Goal: Information Seeking & Learning: Learn about a topic

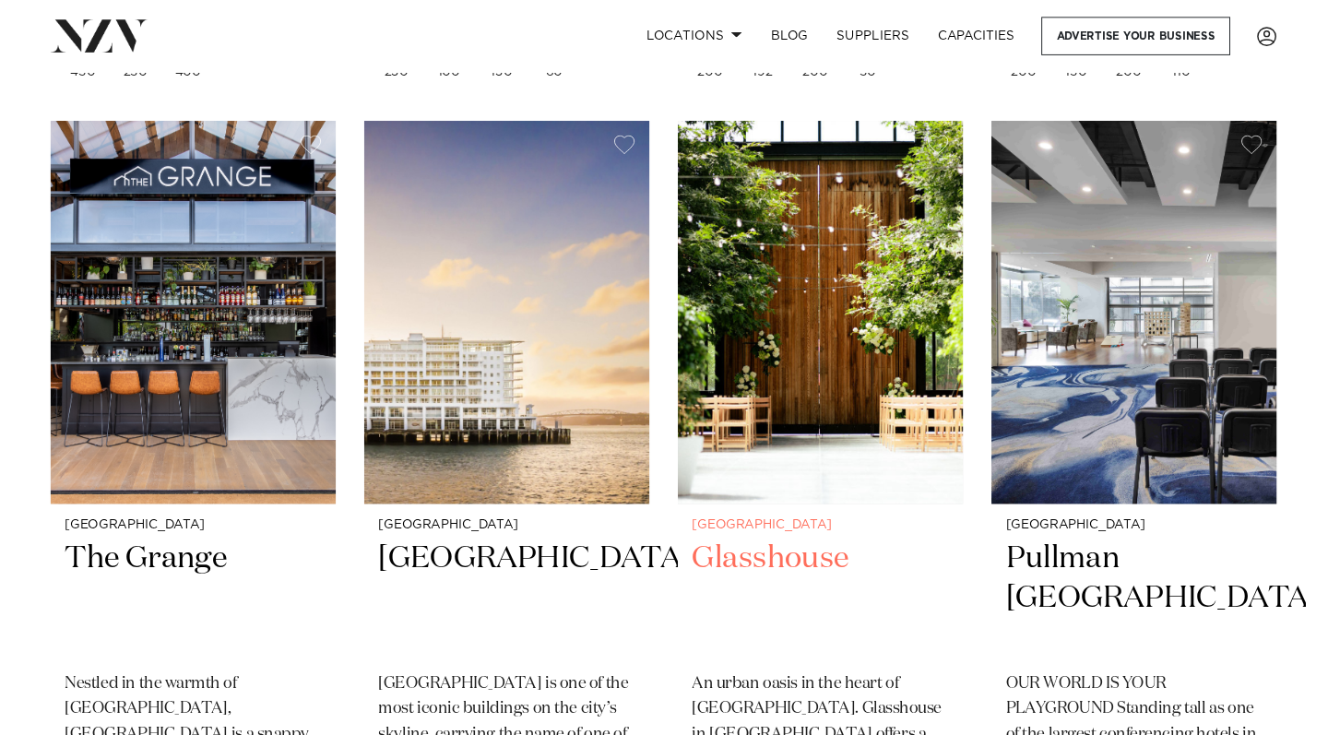
scroll to position [1204, 0]
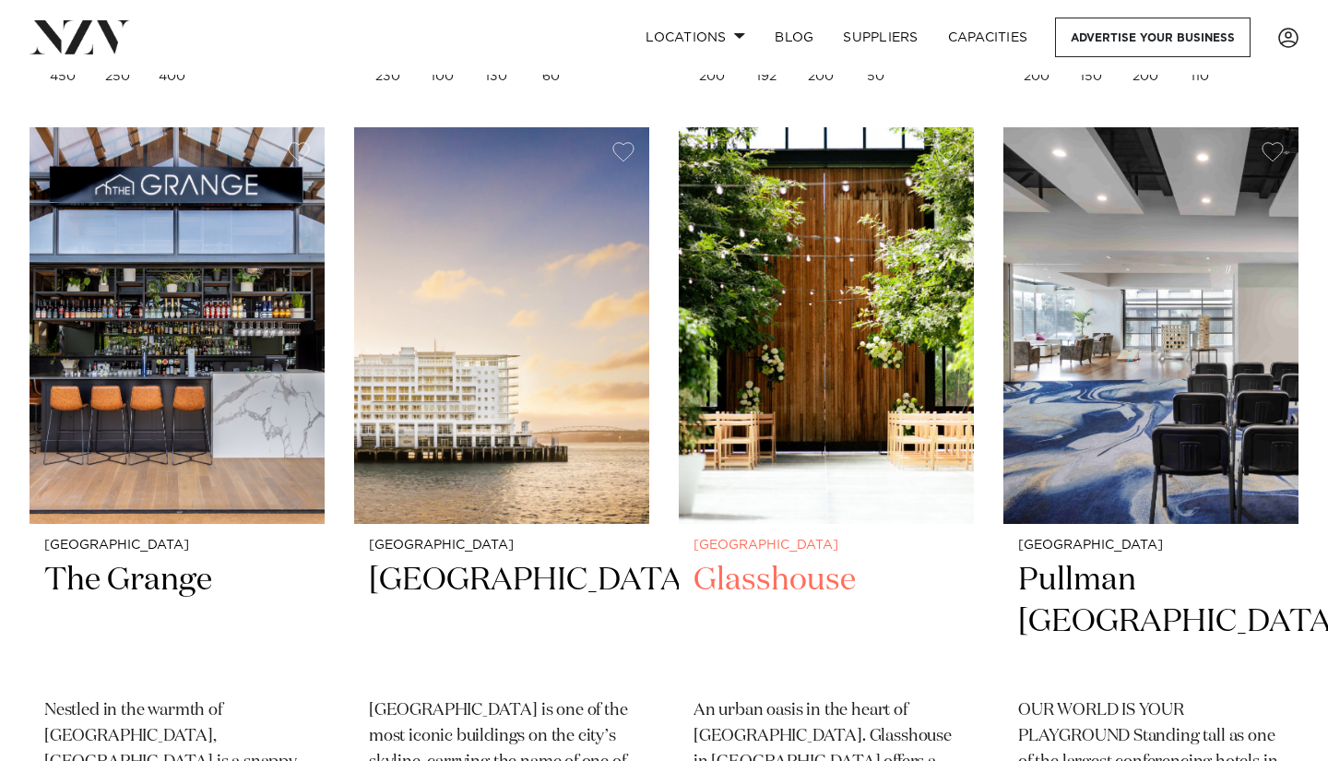
click at [751, 375] on img at bounding box center [826, 325] width 295 height 396
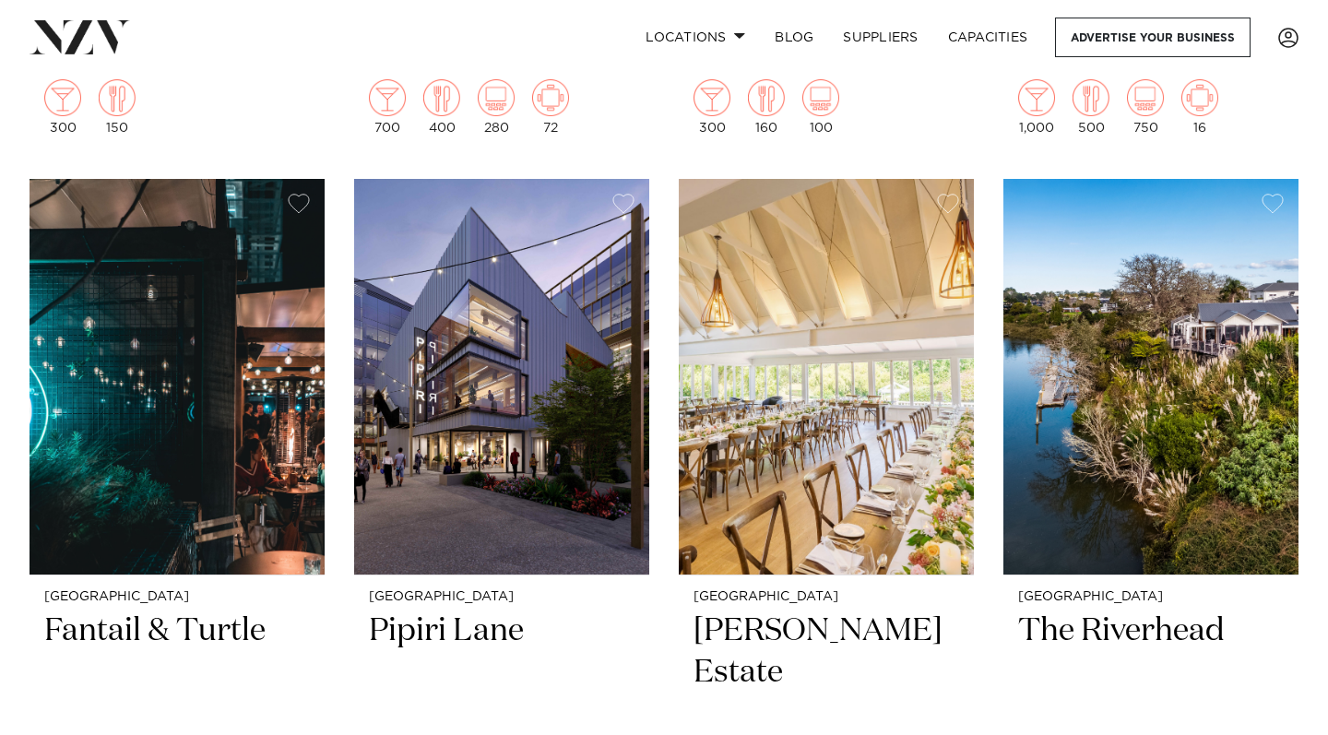
scroll to position [1950, 0]
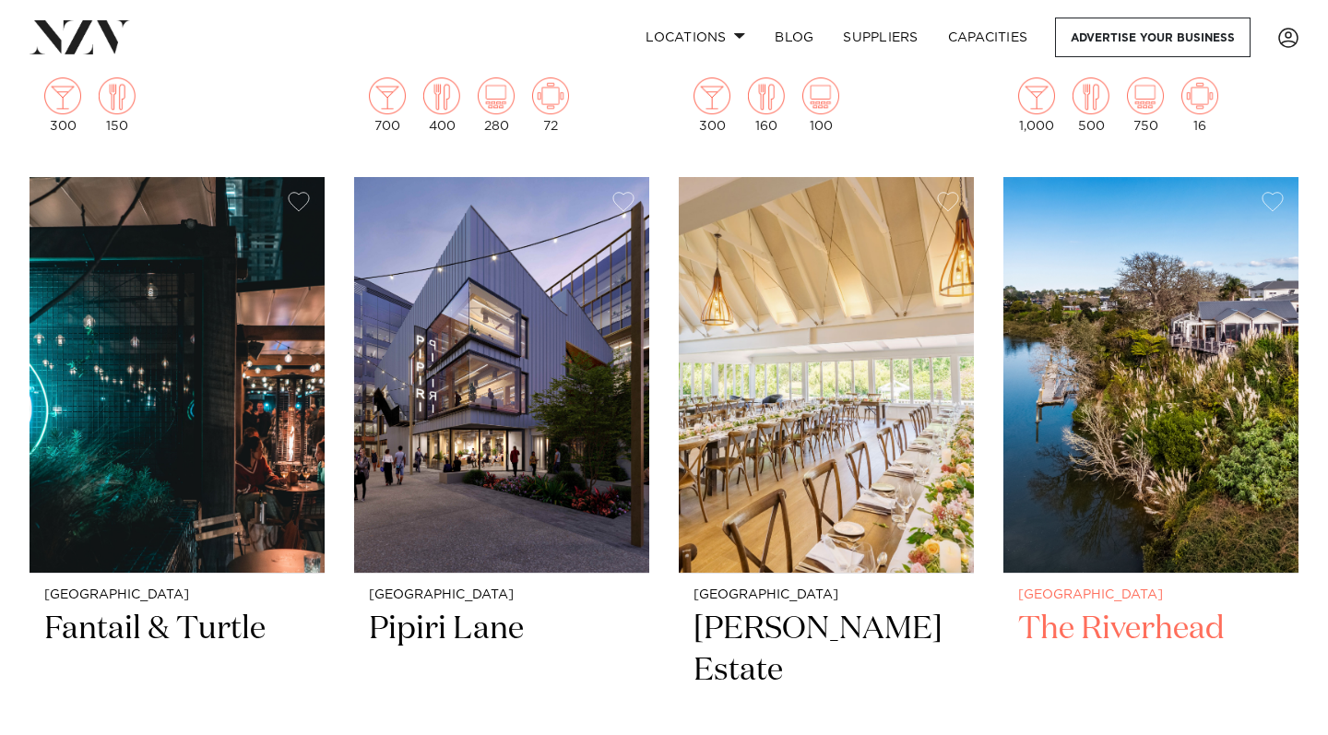
click at [1144, 477] on img at bounding box center [1151, 375] width 295 height 396
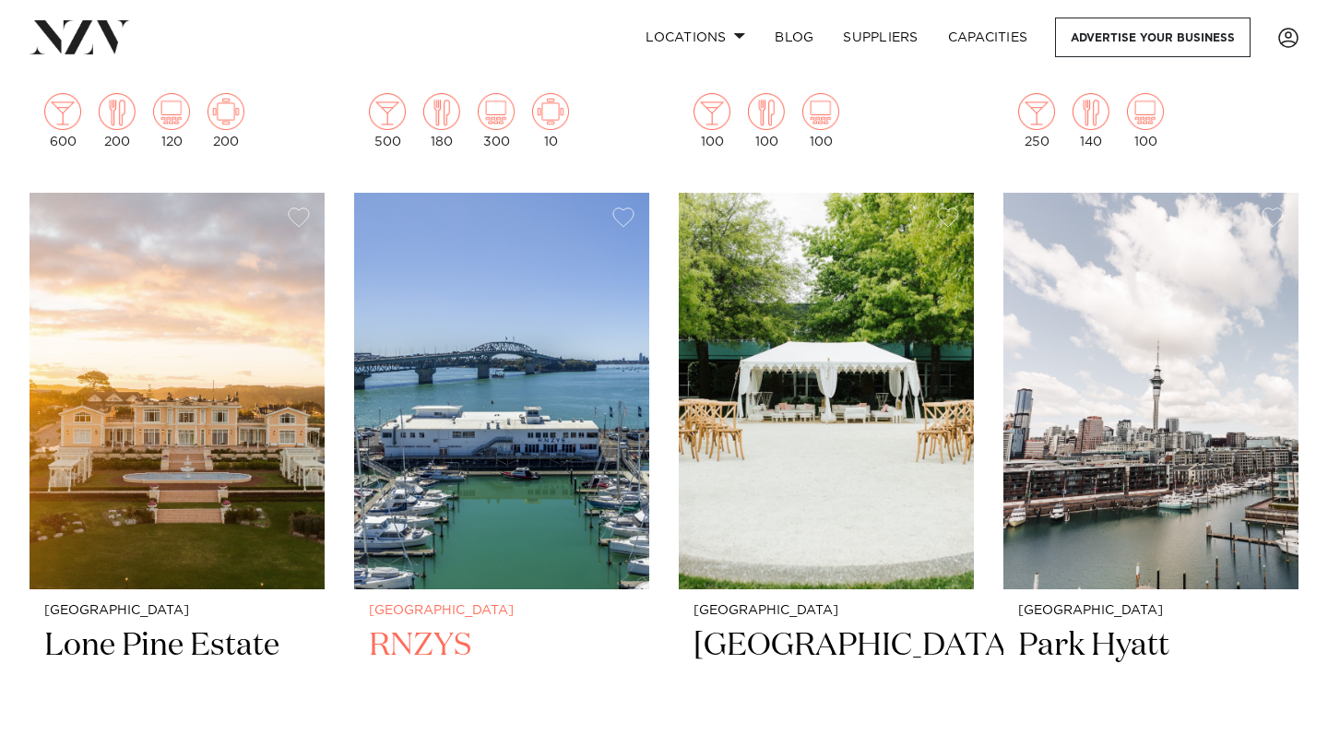
scroll to position [2734, 0]
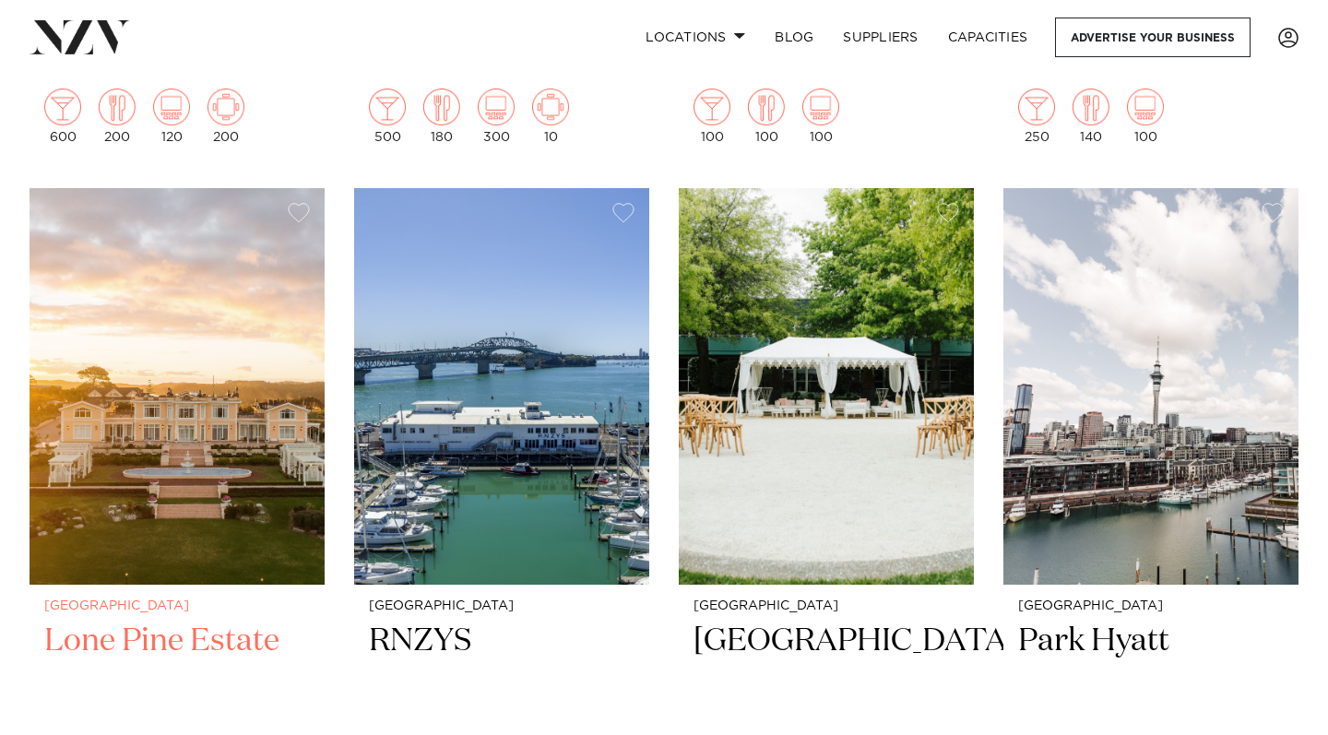
click at [138, 486] on img at bounding box center [177, 386] width 295 height 396
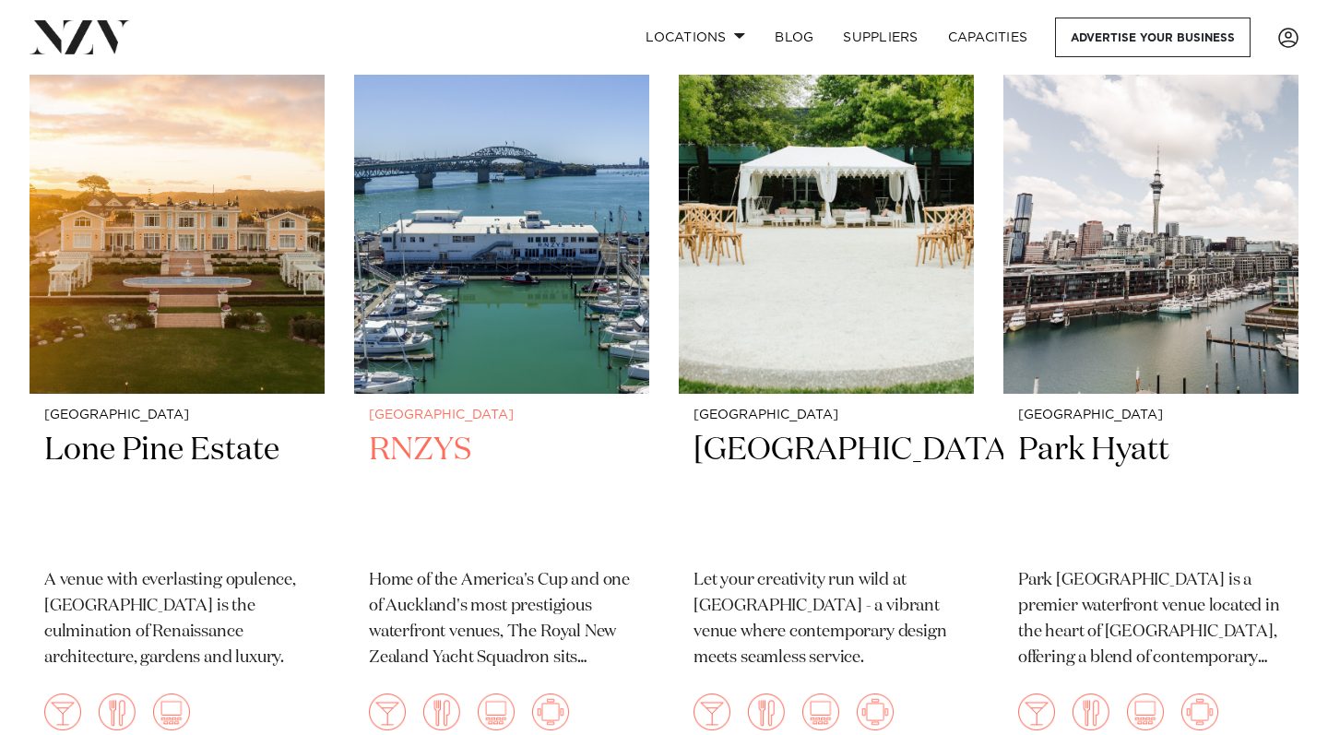
scroll to position [2888, 0]
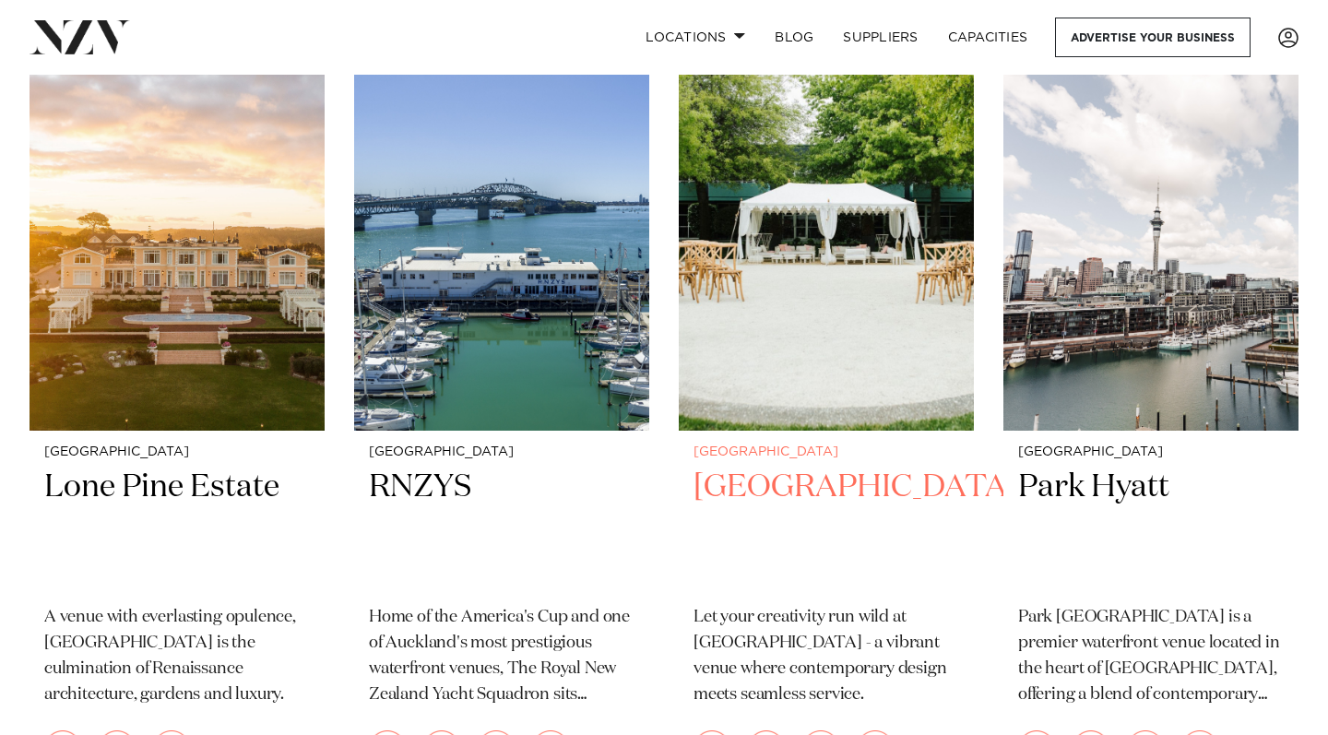
click at [867, 368] on img at bounding box center [826, 232] width 295 height 396
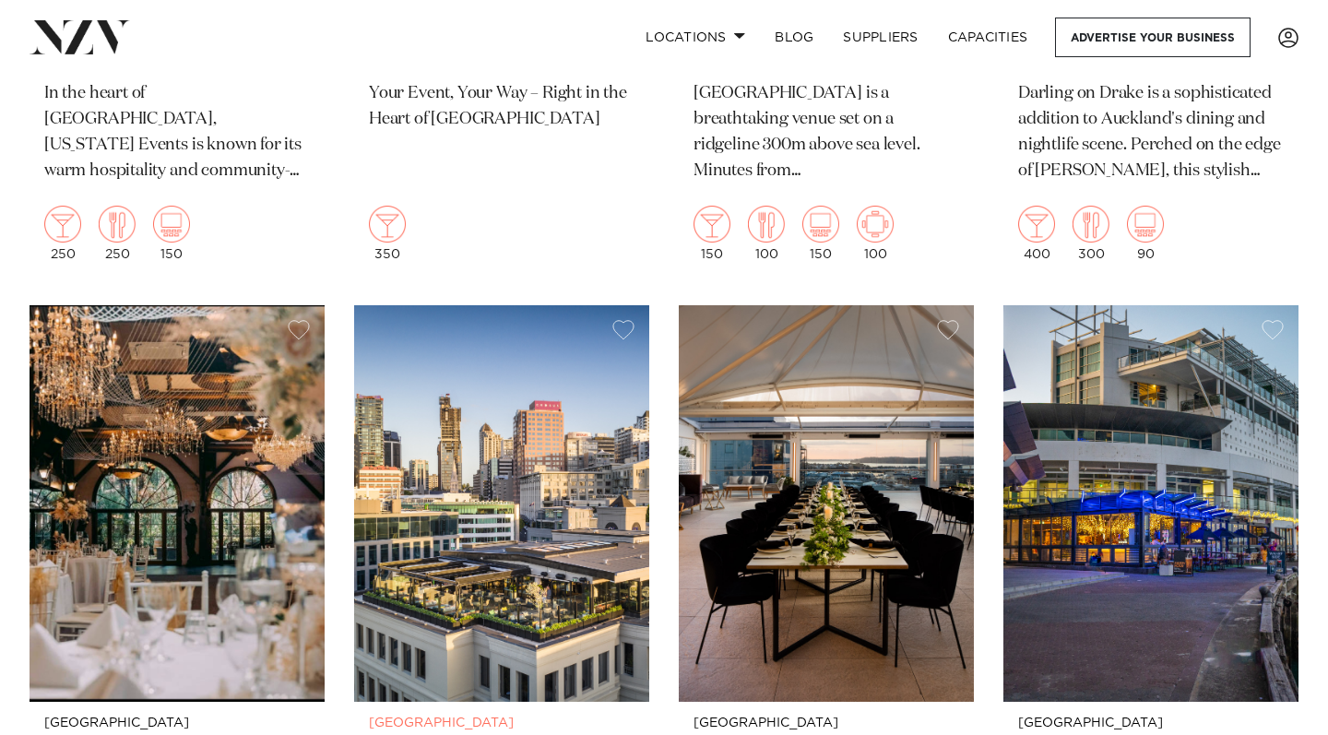
scroll to position [4316, 0]
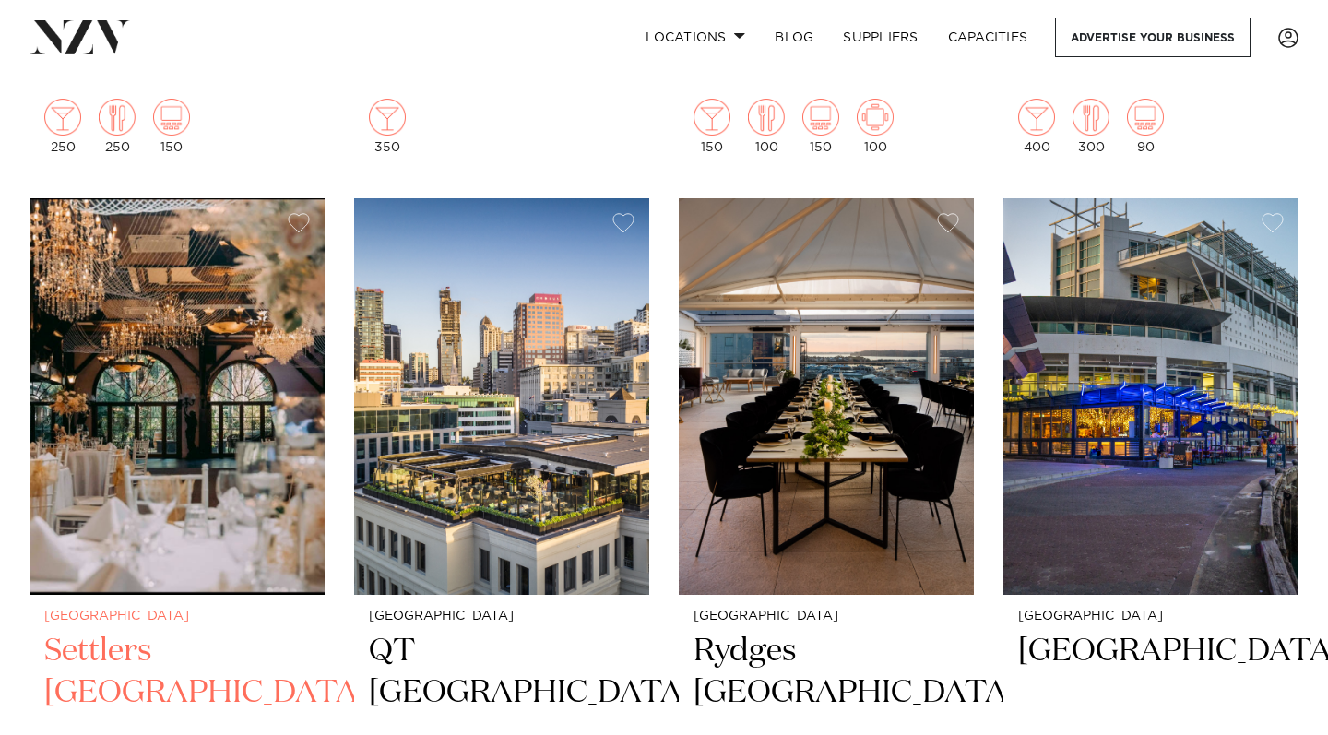
click at [176, 509] on img at bounding box center [177, 396] width 295 height 396
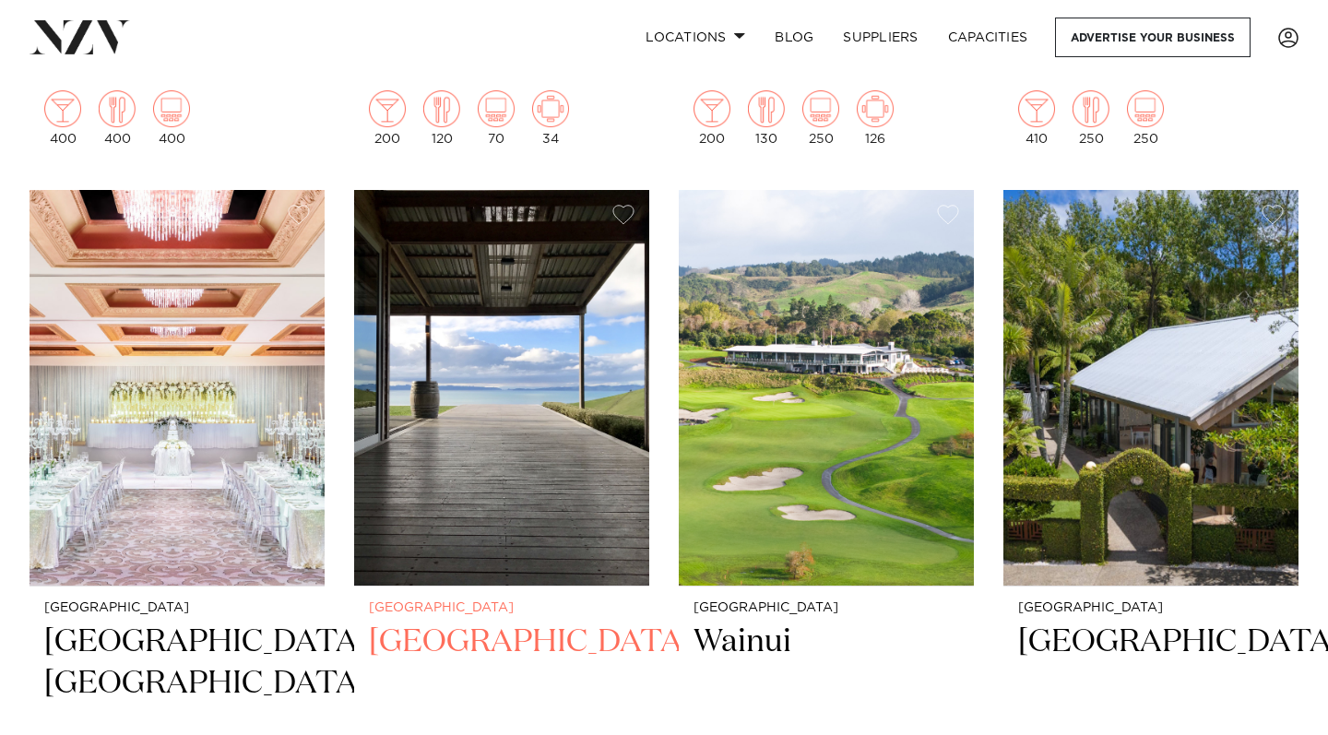
scroll to position [5126, 0]
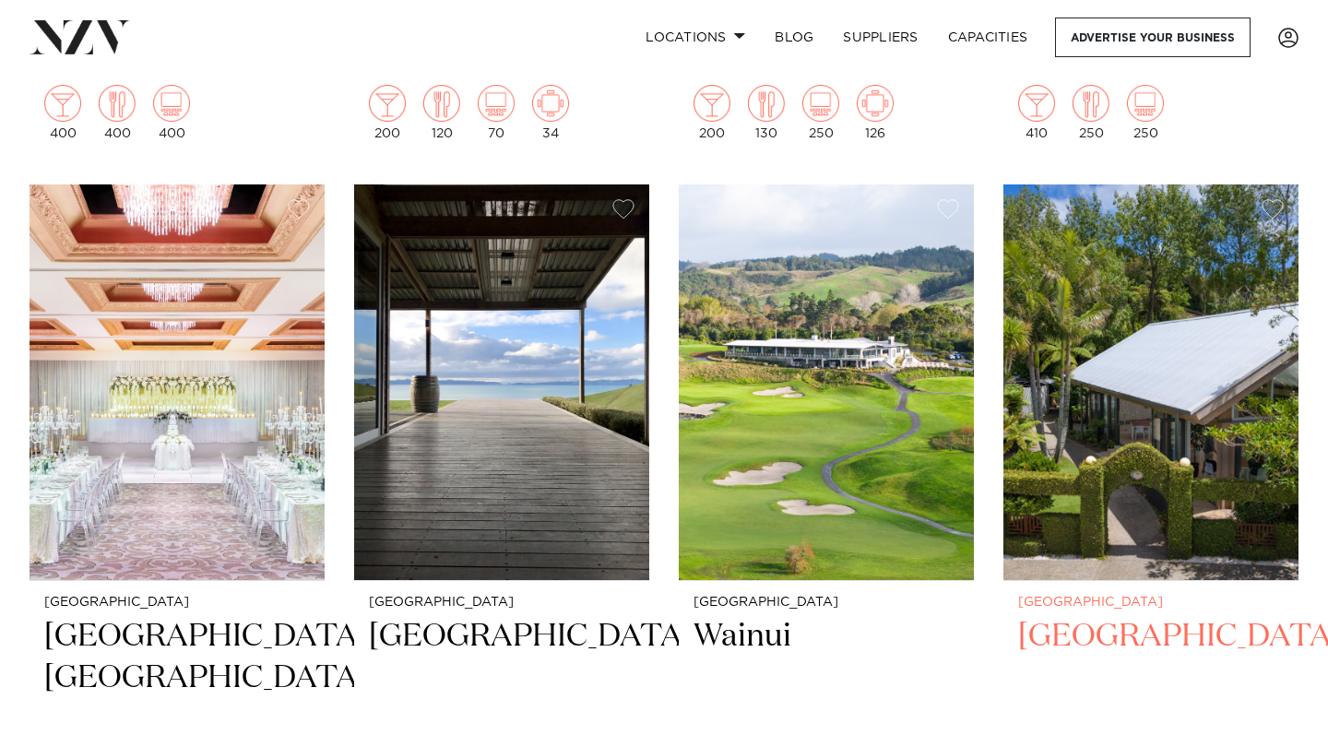
click at [1127, 513] on img at bounding box center [1151, 383] width 295 height 396
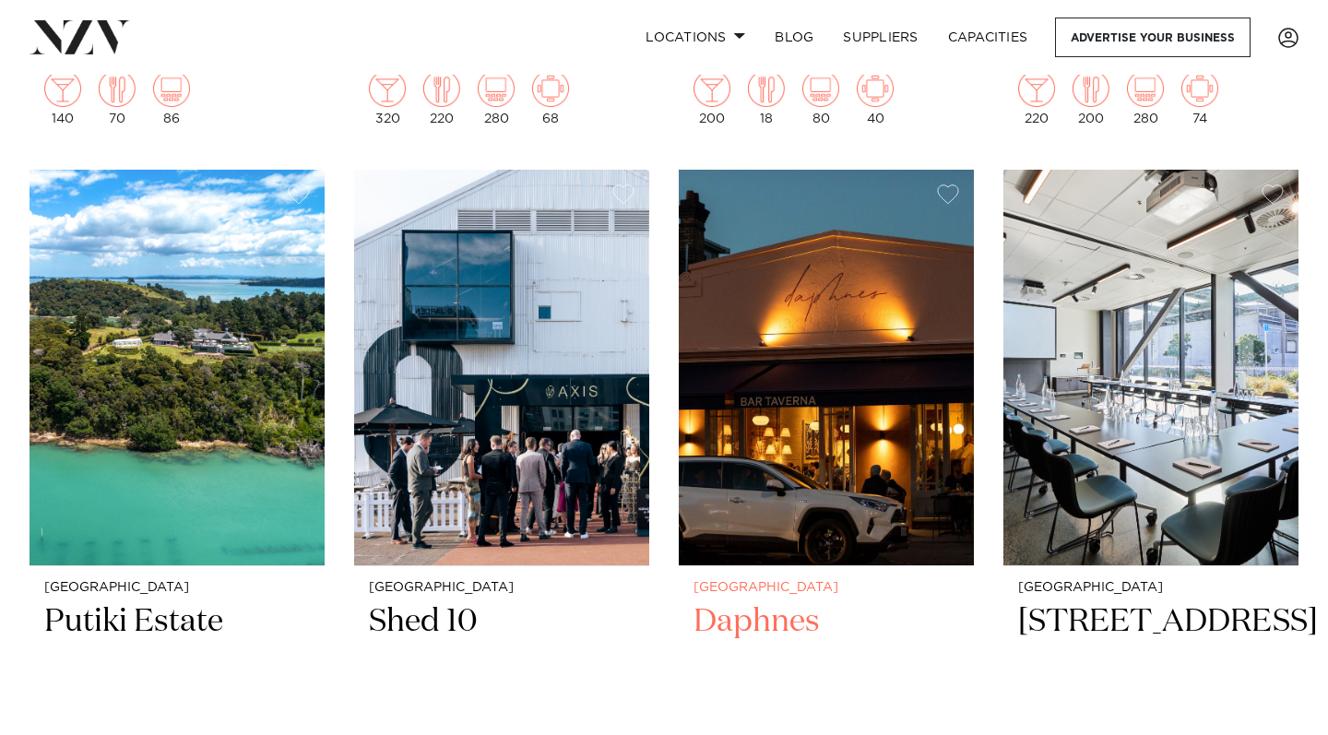
scroll to position [6734, 0]
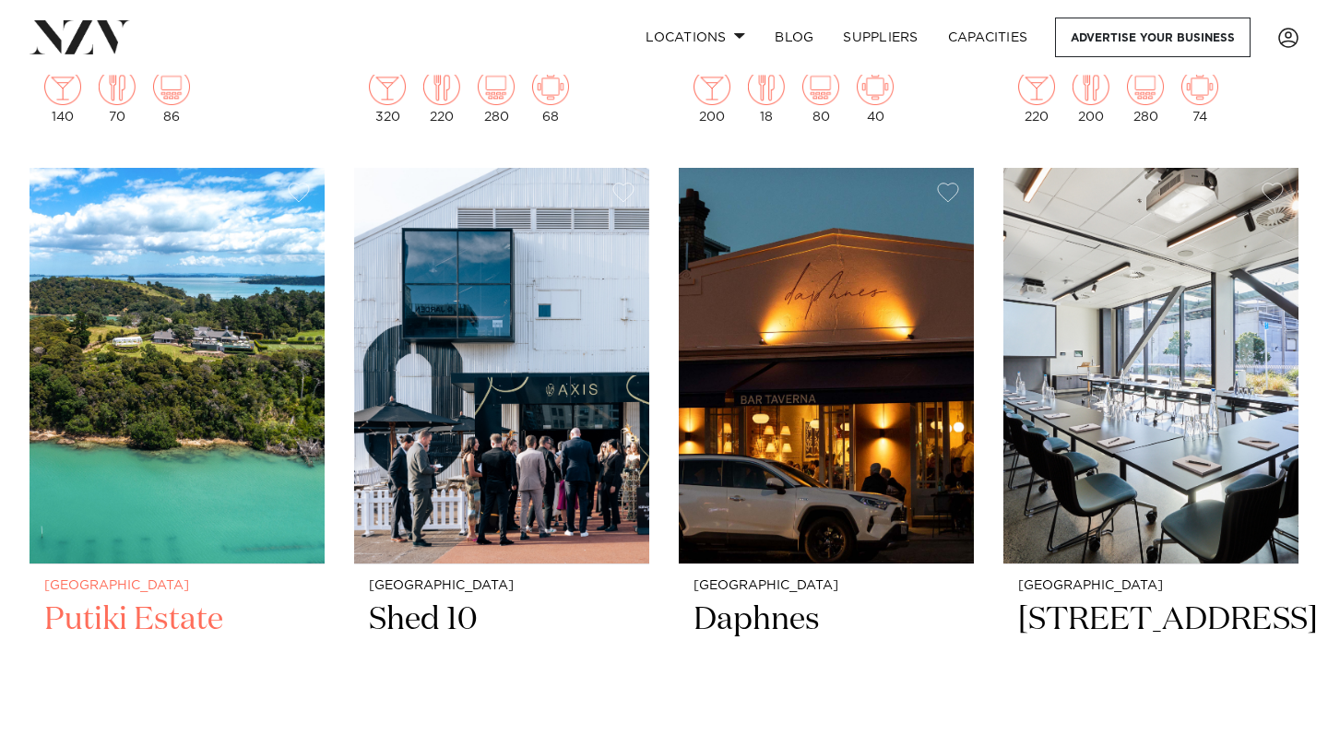
click at [140, 483] on img at bounding box center [177, 366] width 295 height 396
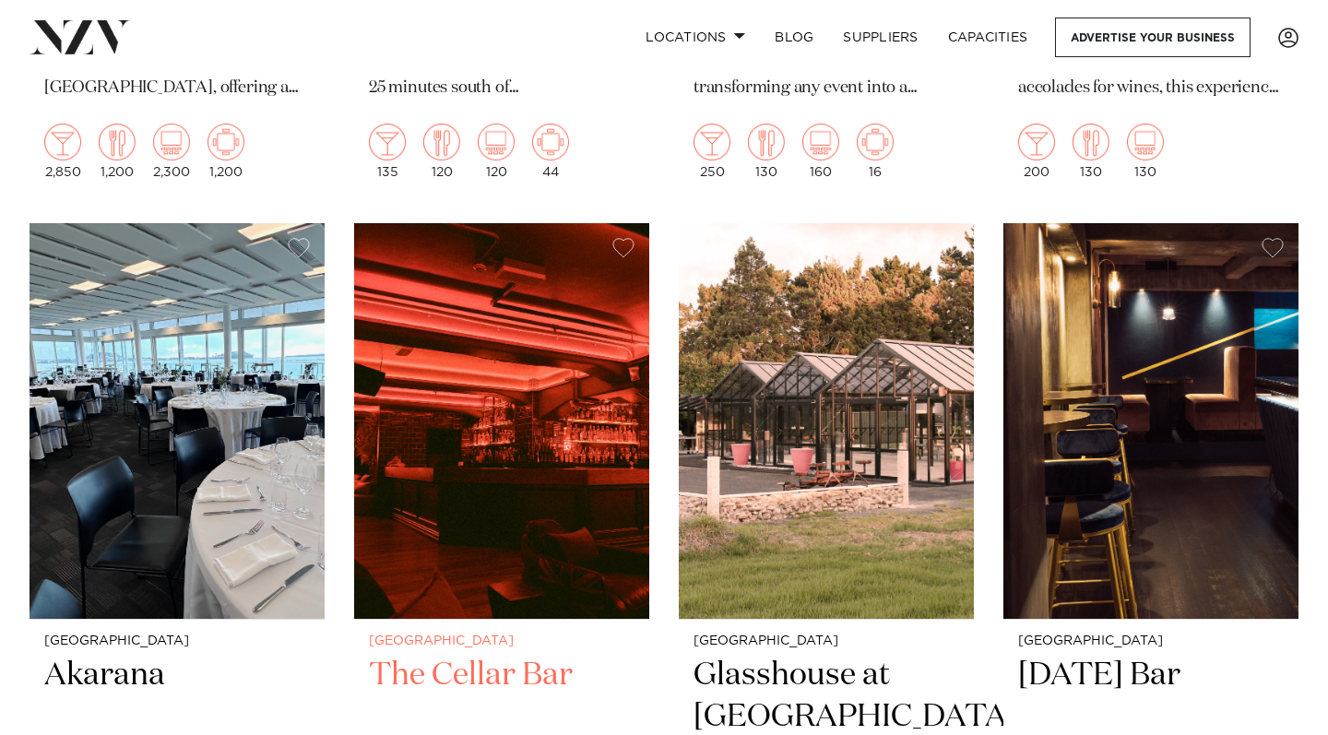
scroll to position [11488, 0]
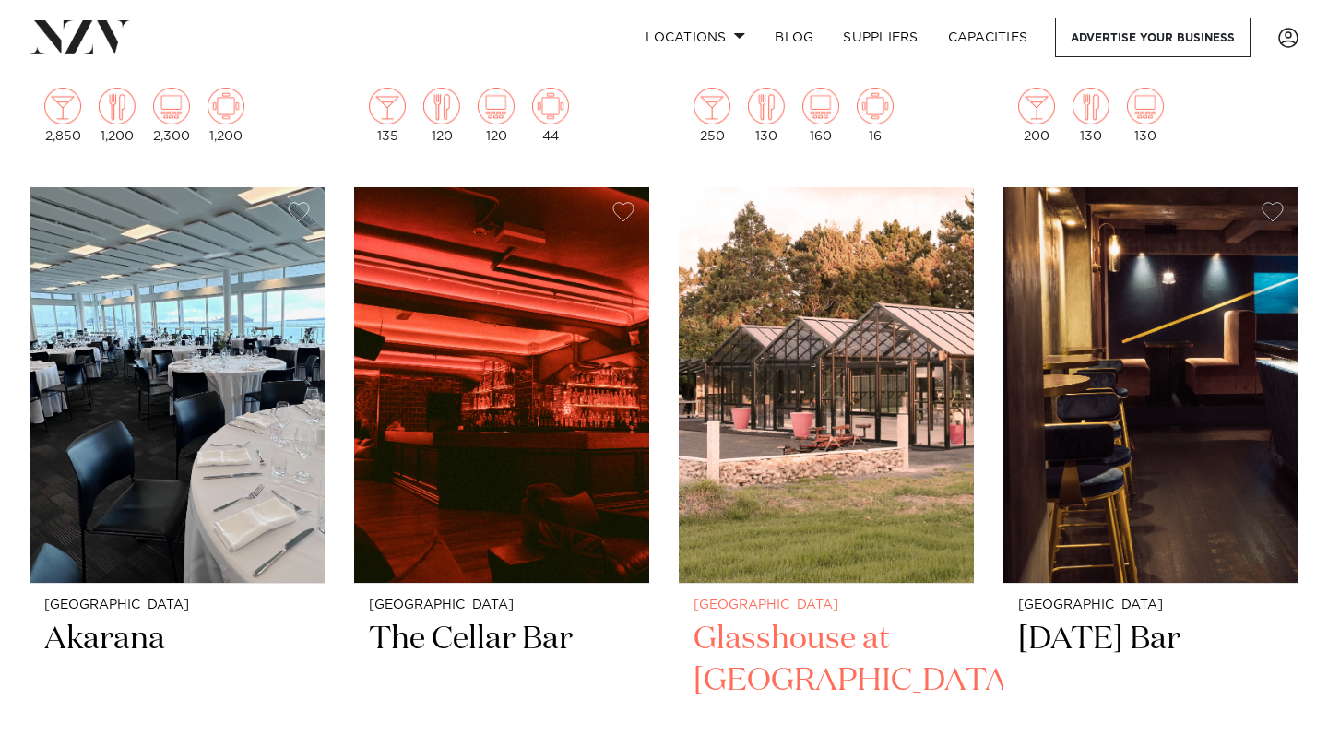
click at [804, 515] on img at bounding box center [826, 385] width 295 height 396
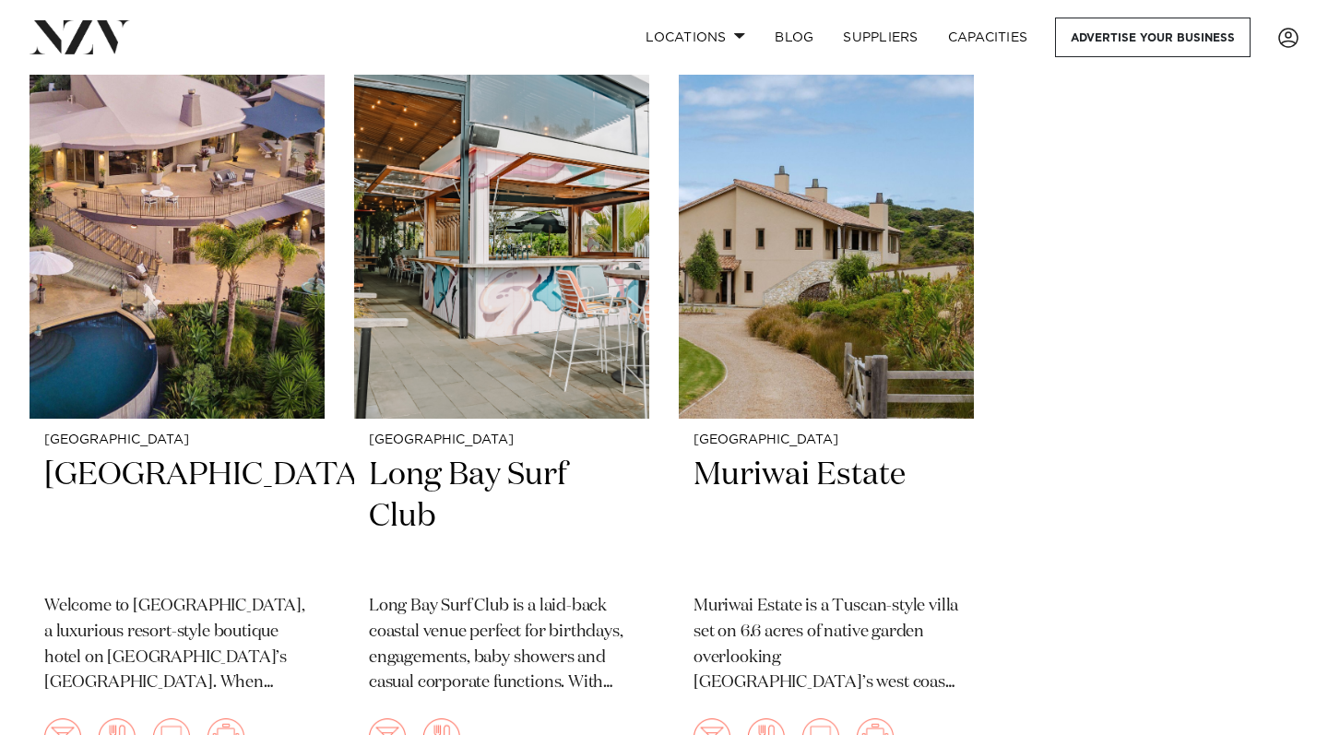
scroll to position [21967, 0]
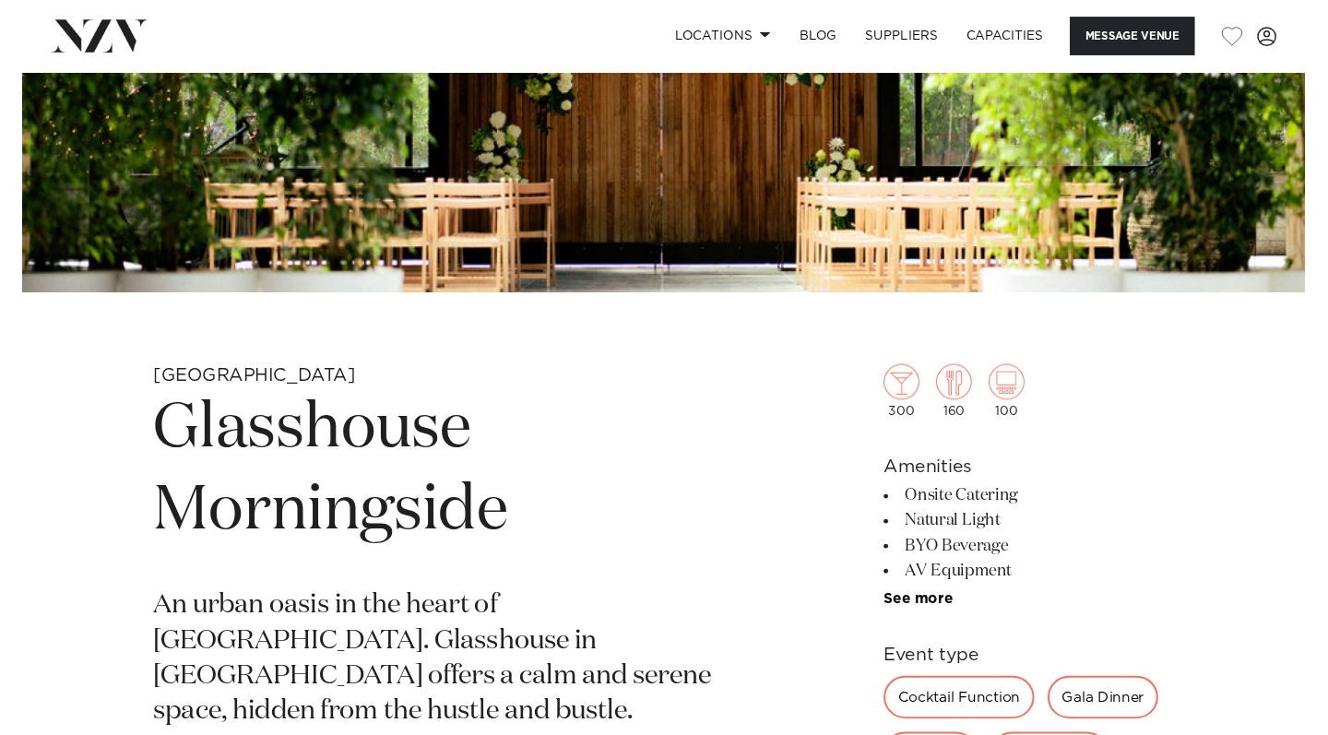
scroll to position [396, 0]
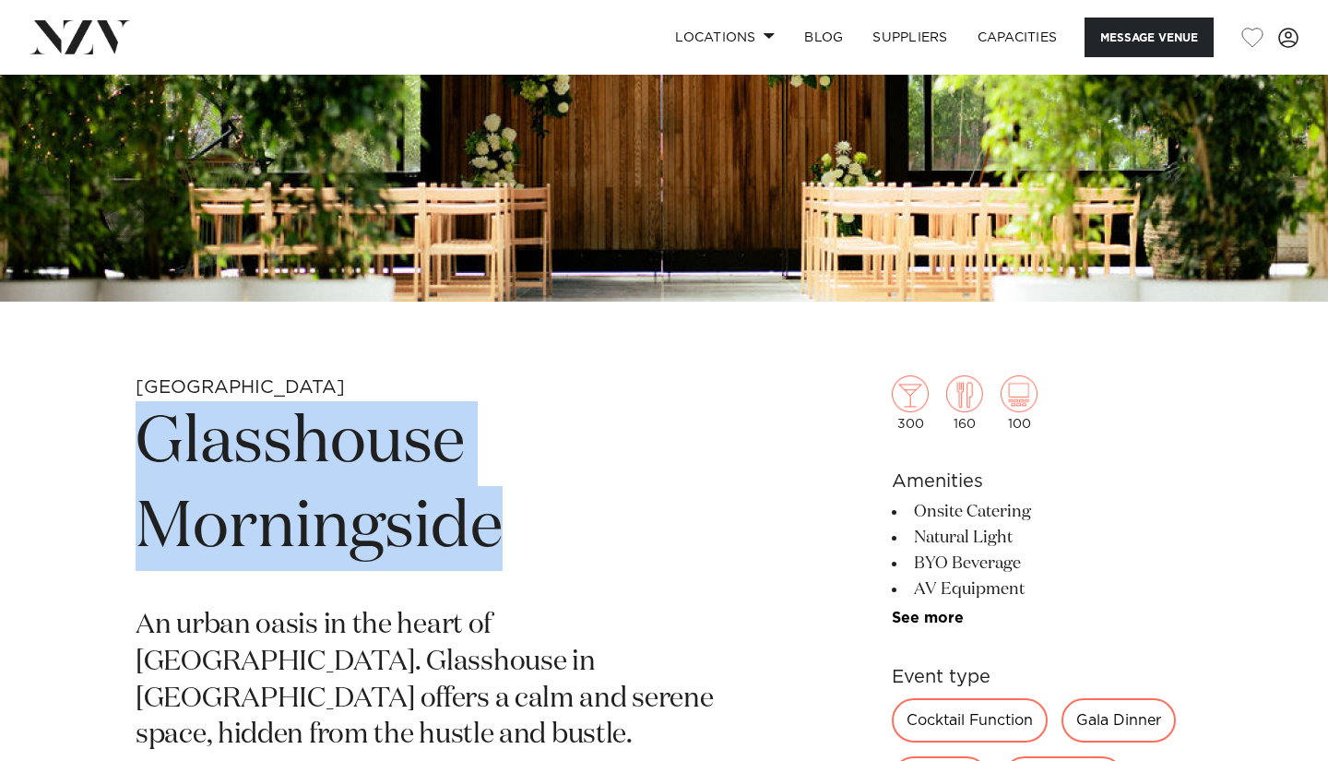
drag, startPoint x: 136, startPoint y: 445, endPoint x: 695, endPoint y: 511, distance: 563.0
click at [695, 511] on h1 "Glasshouse Morningside" at bounding box center [448, 486] width 625 height 170
copy h1 "Glasshouse Morningside"
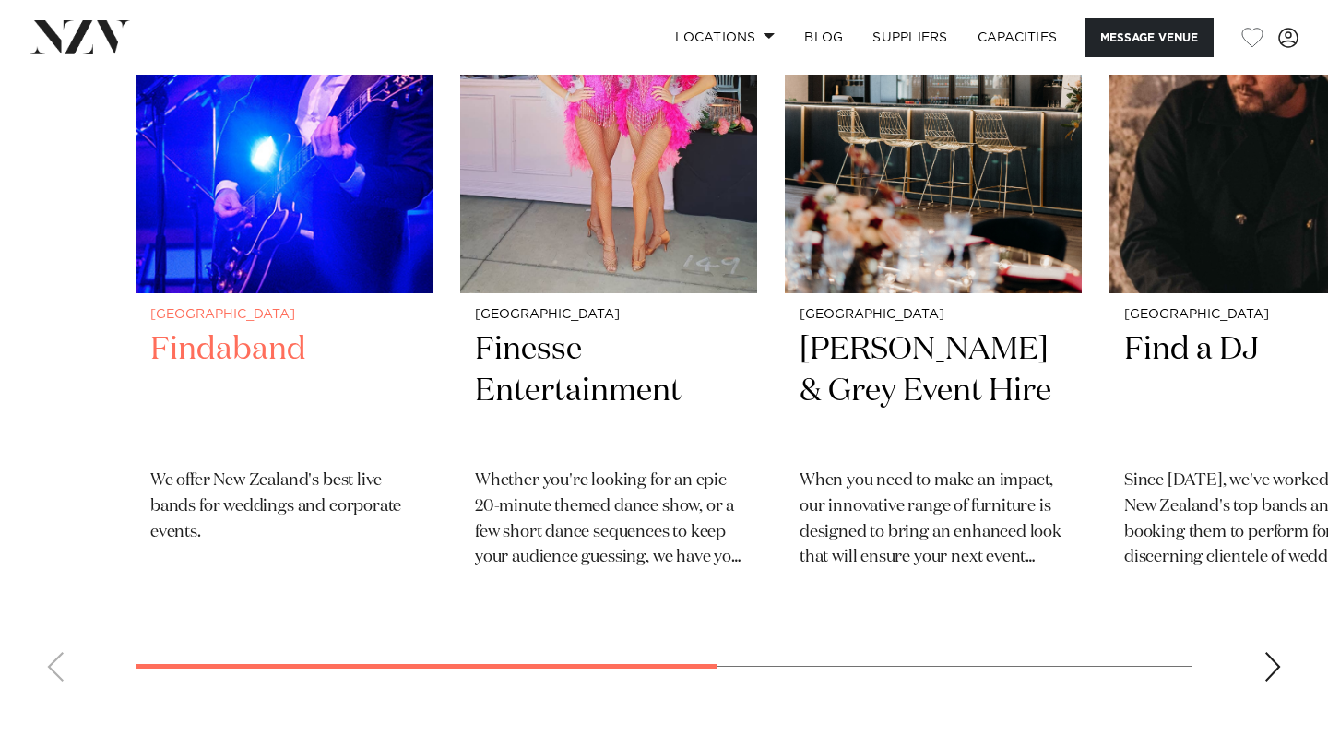
scroll to position [2933, 0]
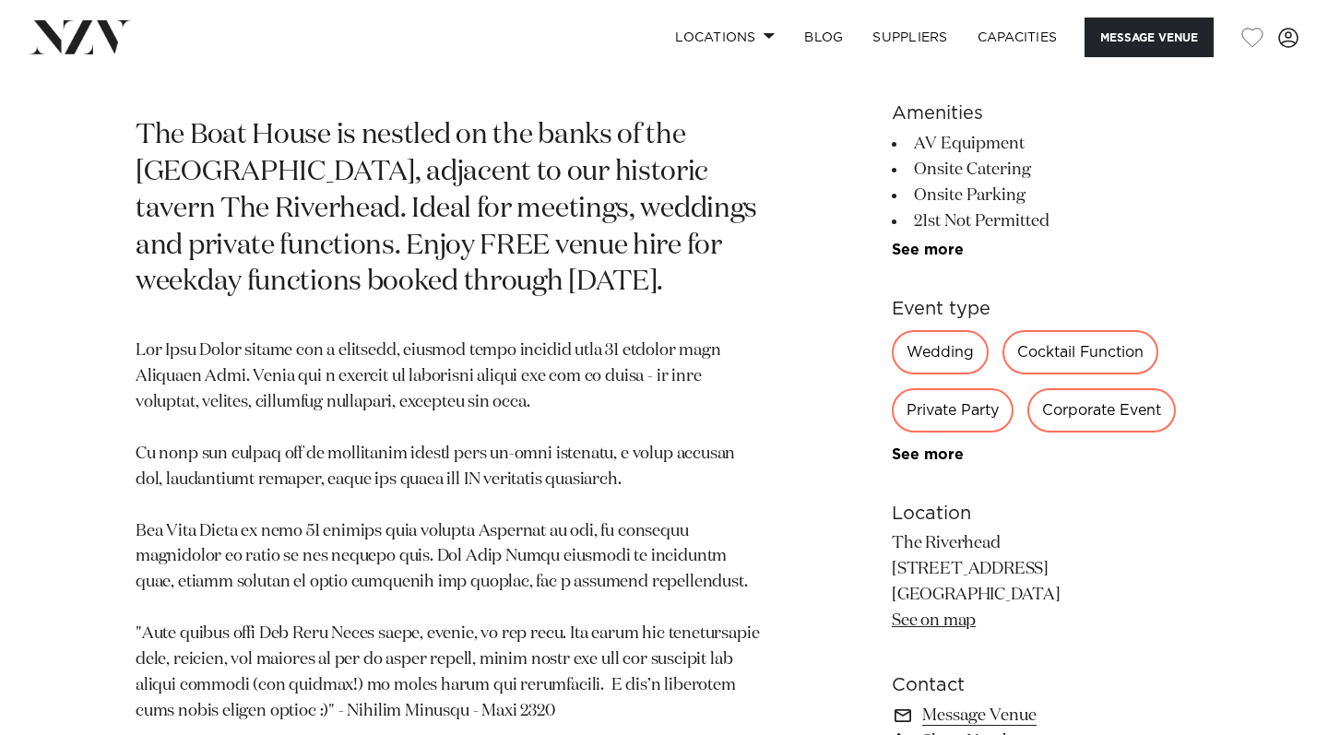
scroll to position [601, 0]
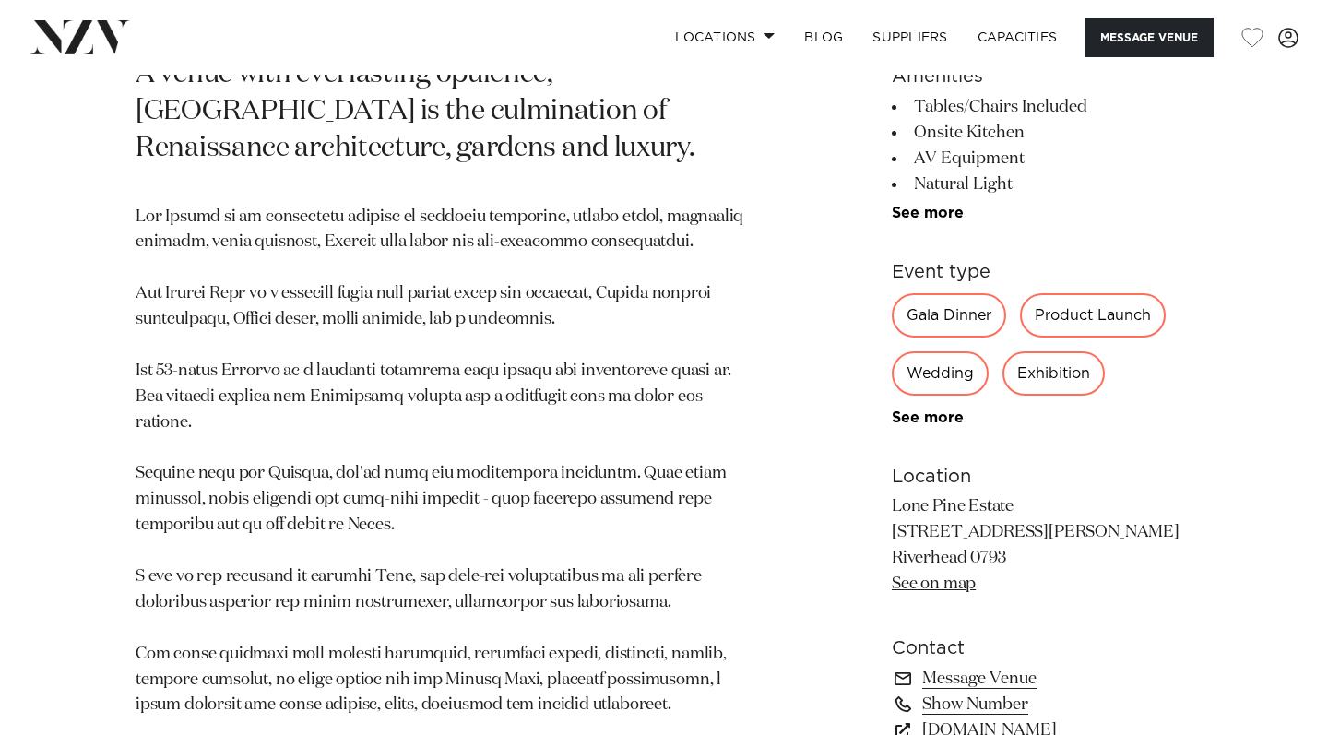
scroll to position [1001, 0]
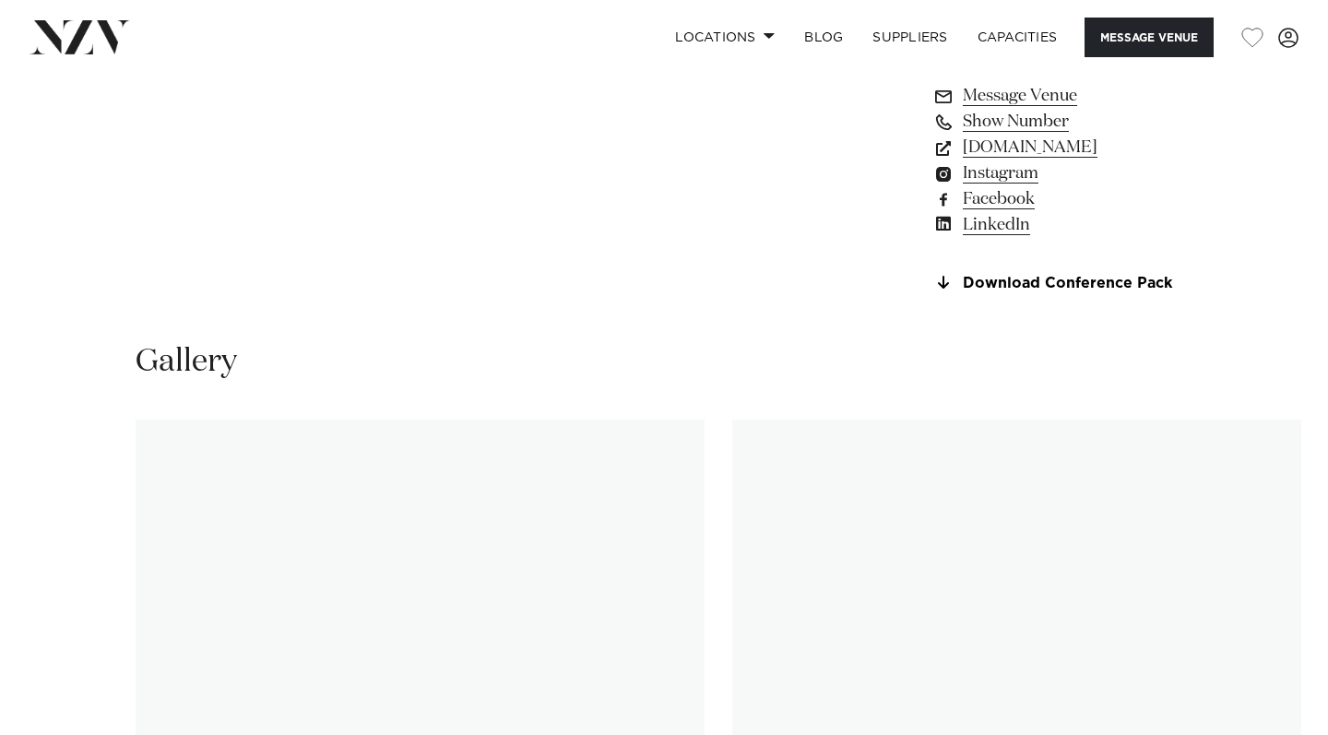
scroll to position [1836, 0]
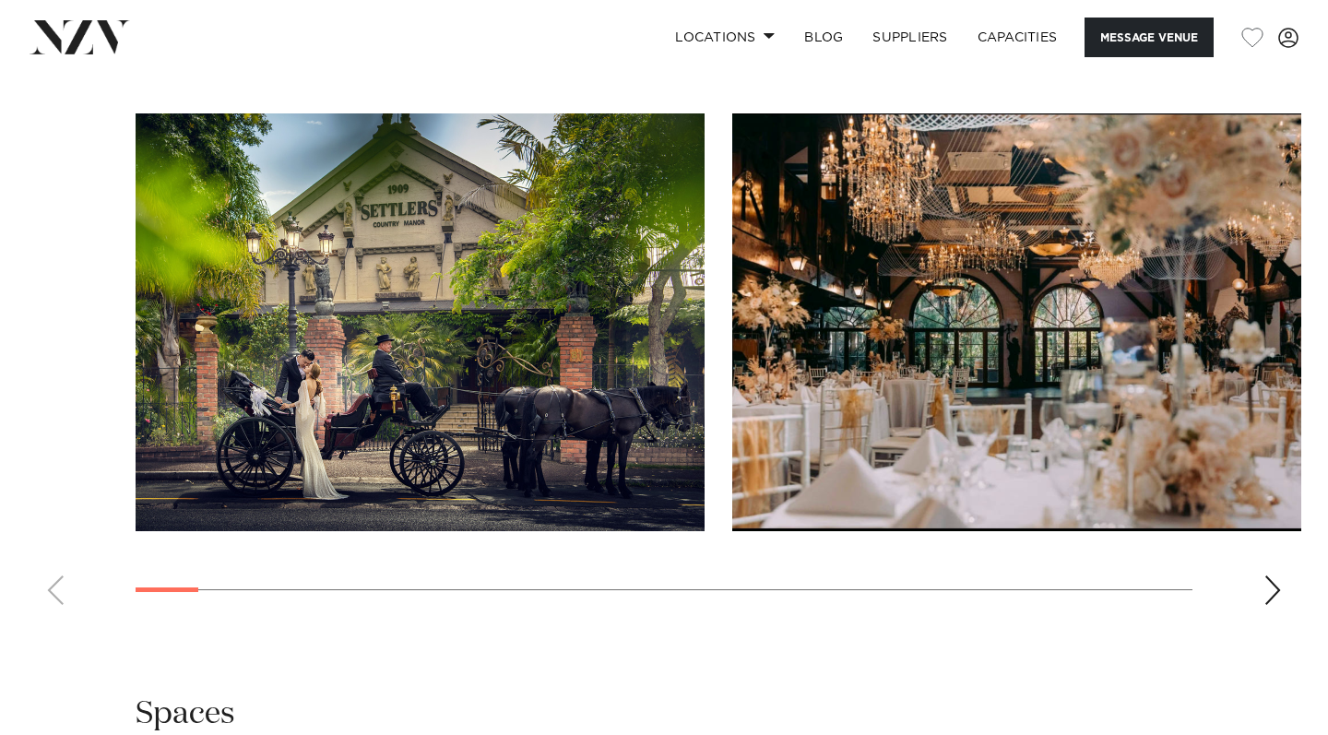
scroll to position [1774, 0]
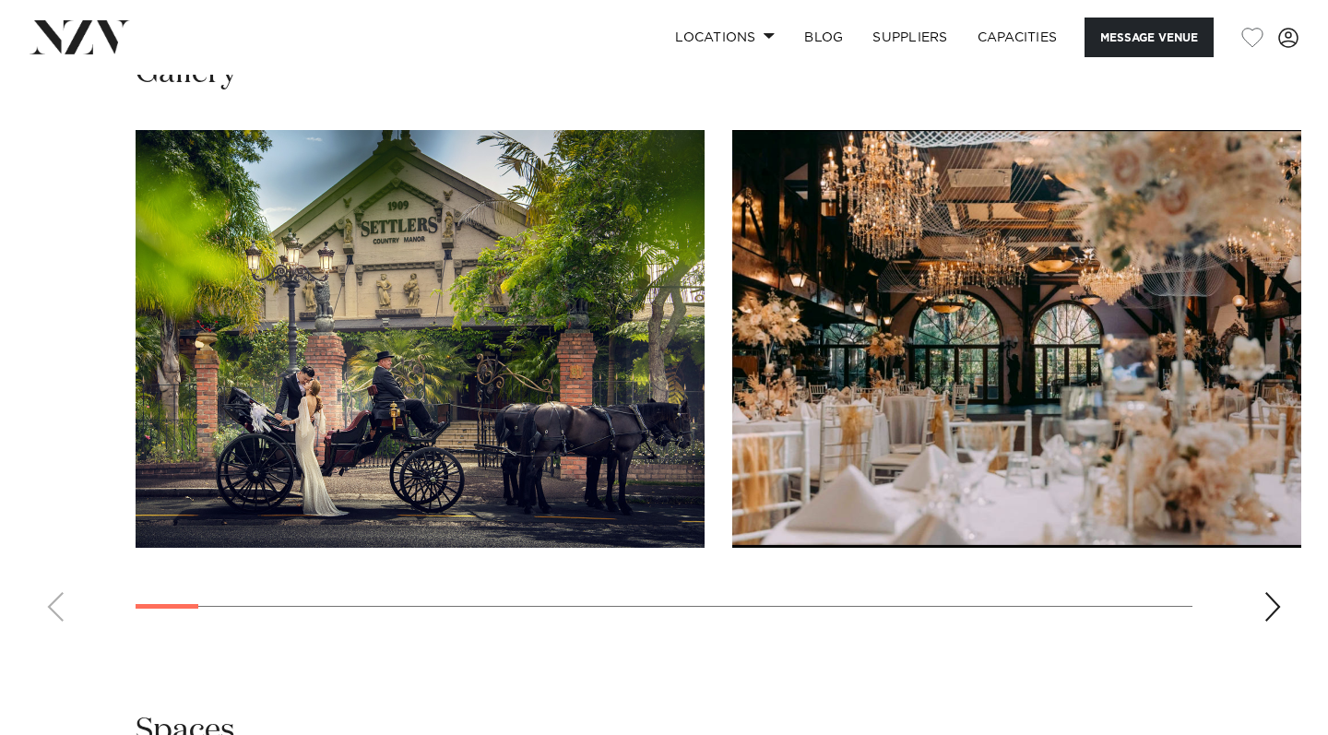
click at [1269, 605] on div "Next slide" at bounding box center [1273, 607] width 18 height 30
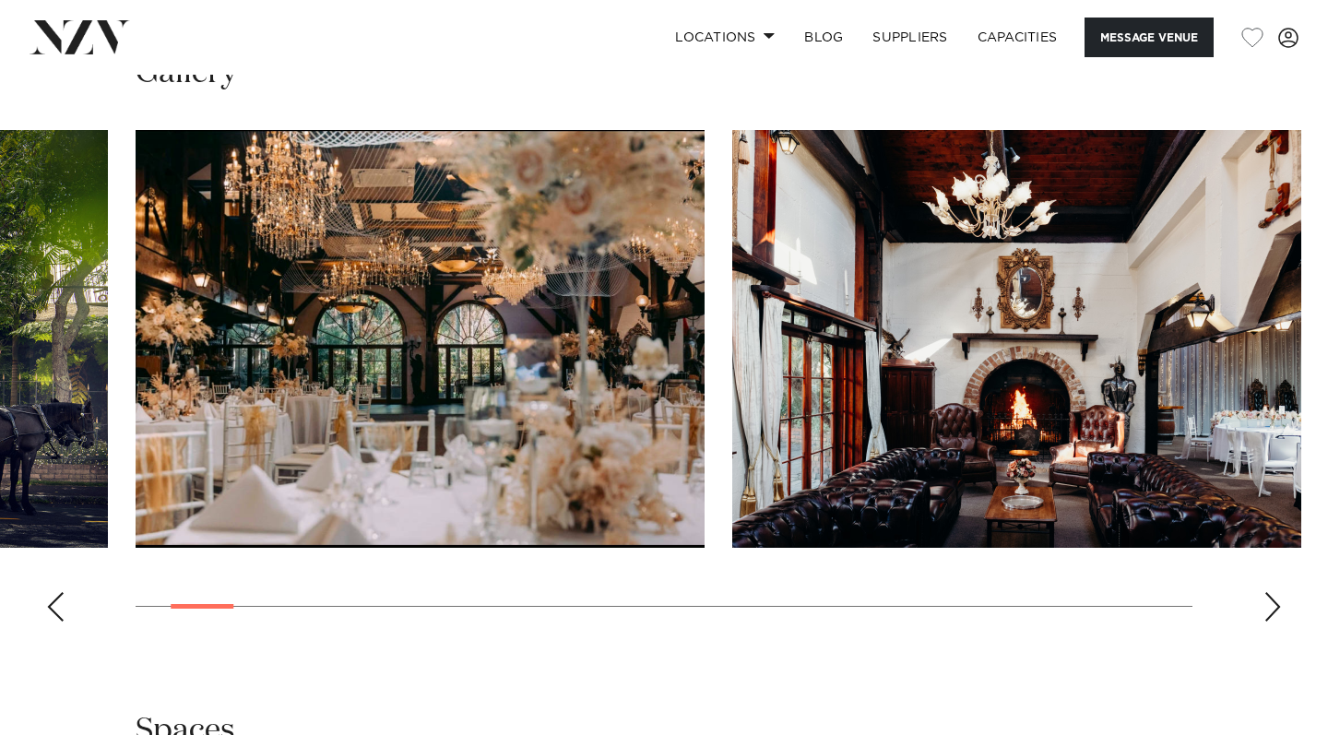
click at [1269, 604] on div "Next slide" at bounding box center [1273, 607] width 18 height 30
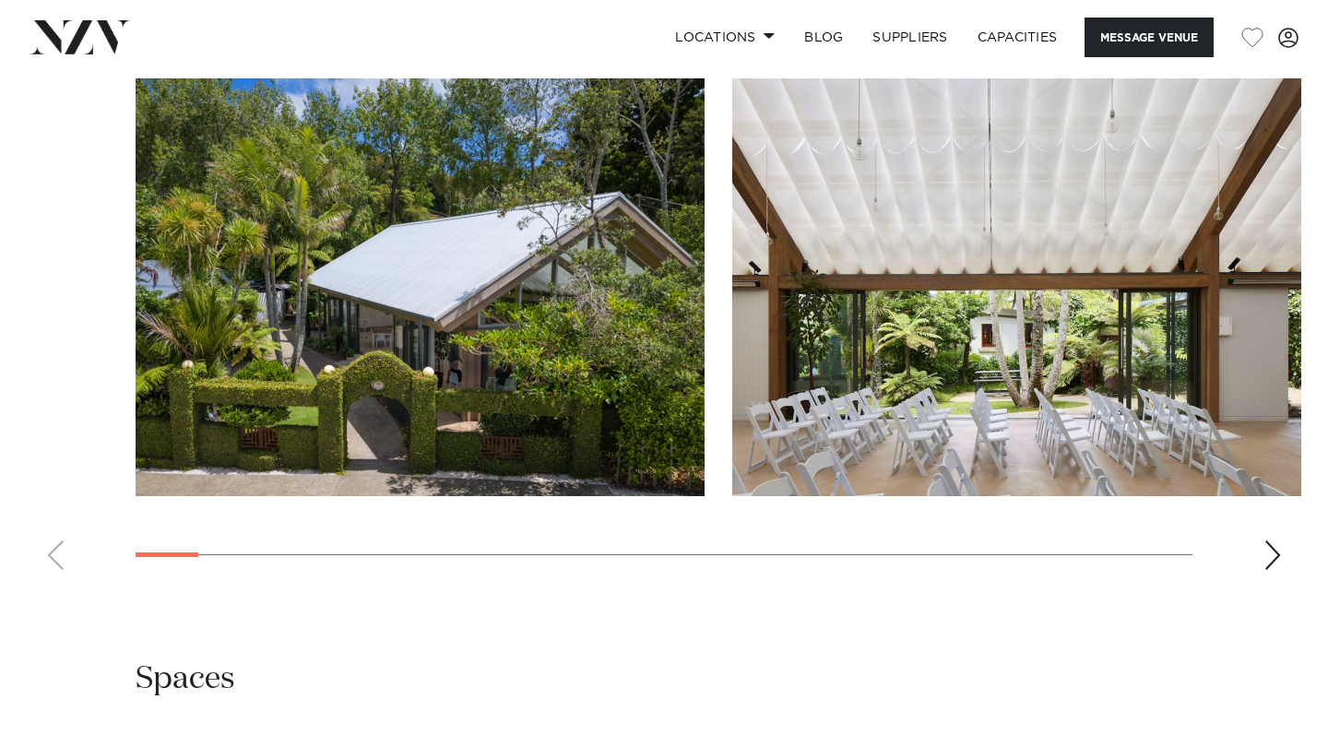
scroll to position [2277, 0]
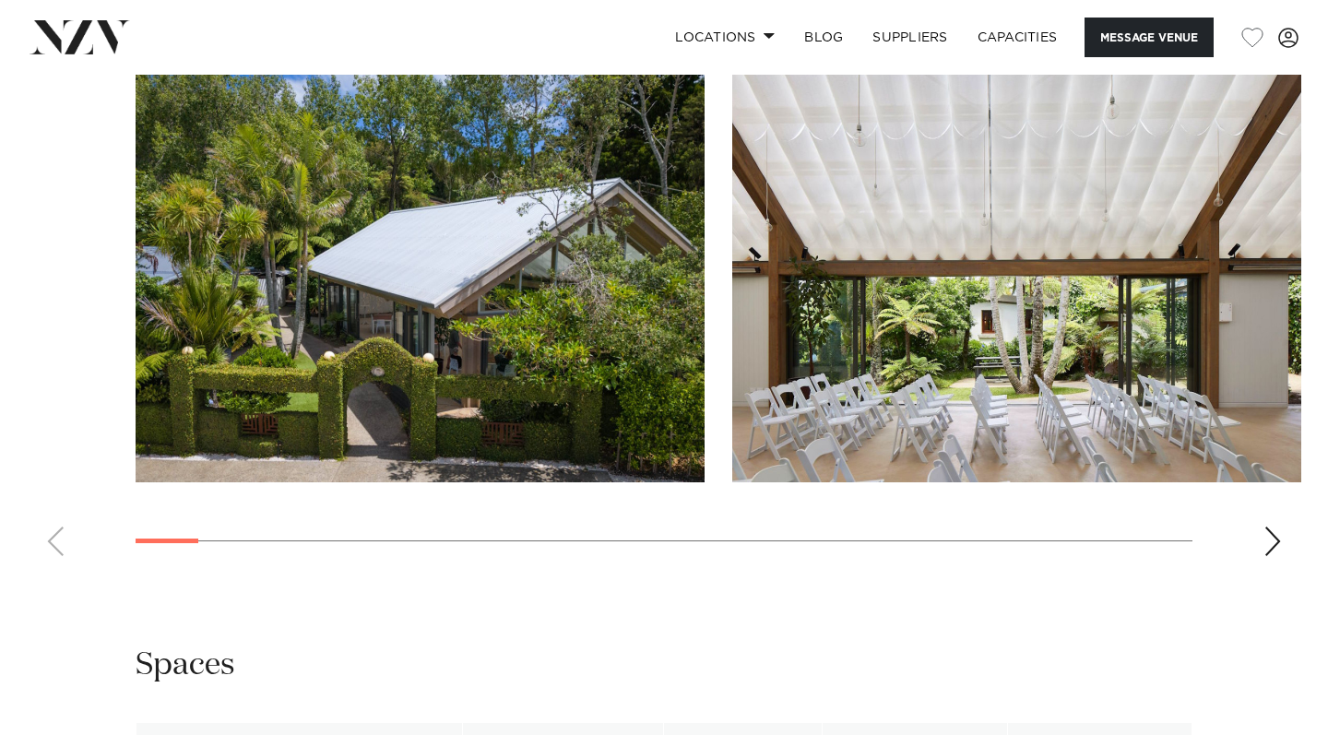
click at [1274, 527] on div "Next slide" at bounding box center [1273, 542] width 18 height 30
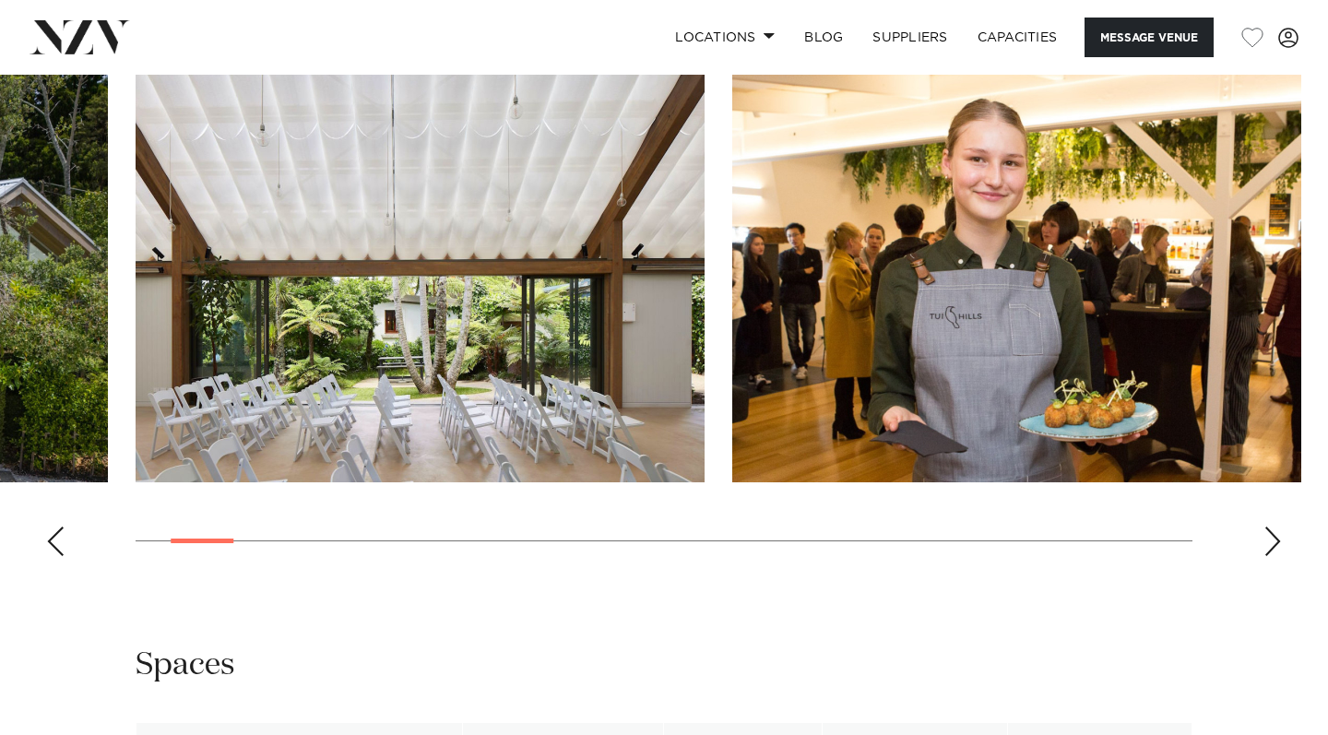
click at [1274, 527] on div "Next slide" at bounding box center [1273, 542] width 18 height 30
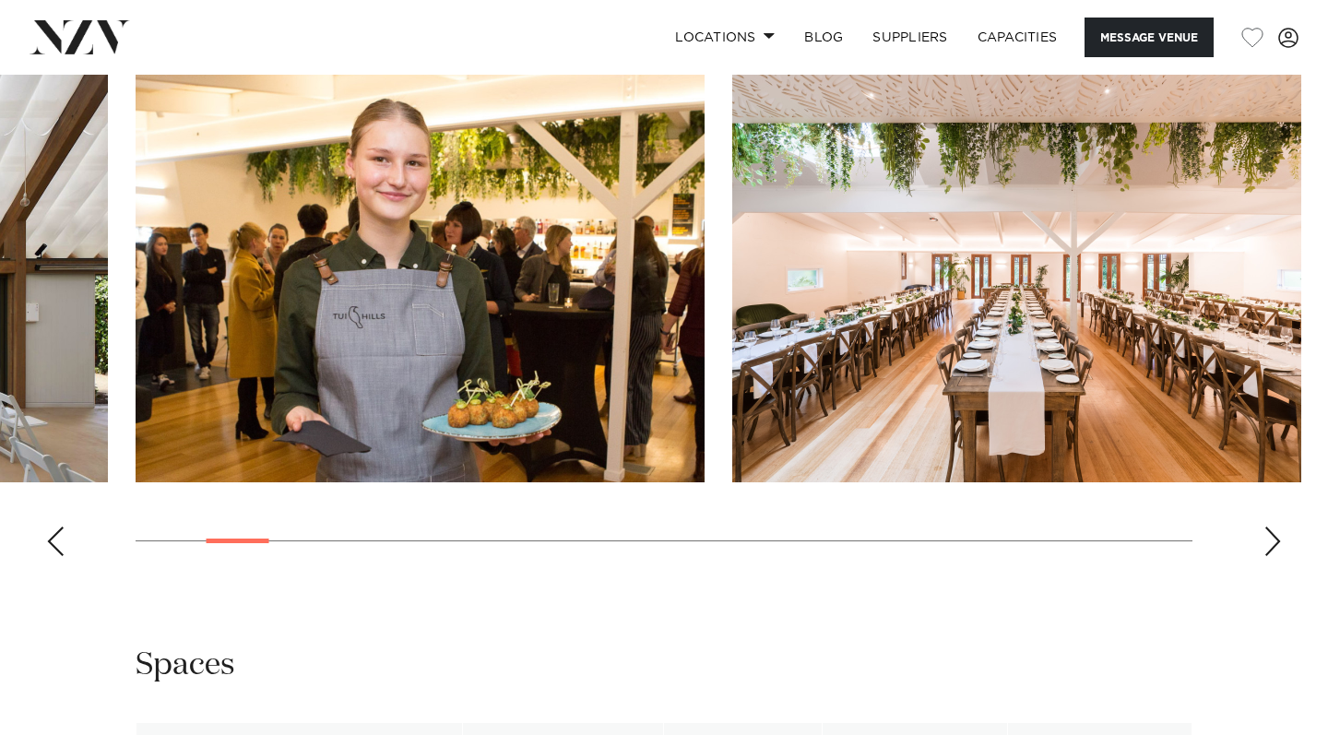
click at [1274, 527] on div "Next slide" at bounding box center [1273, 542] width 18 height 30
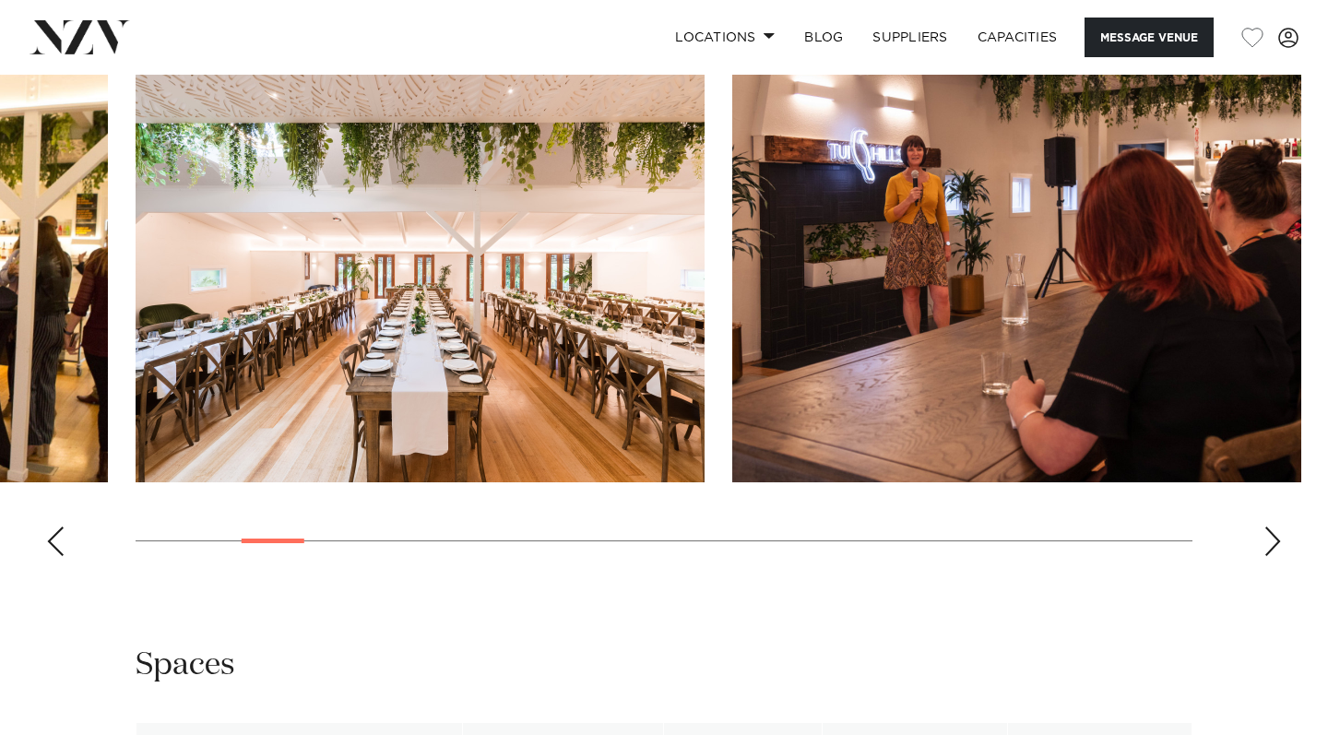
click at [1274, 527] on div "Next slide" at bounding box center [1273, 542] width 18 height 30
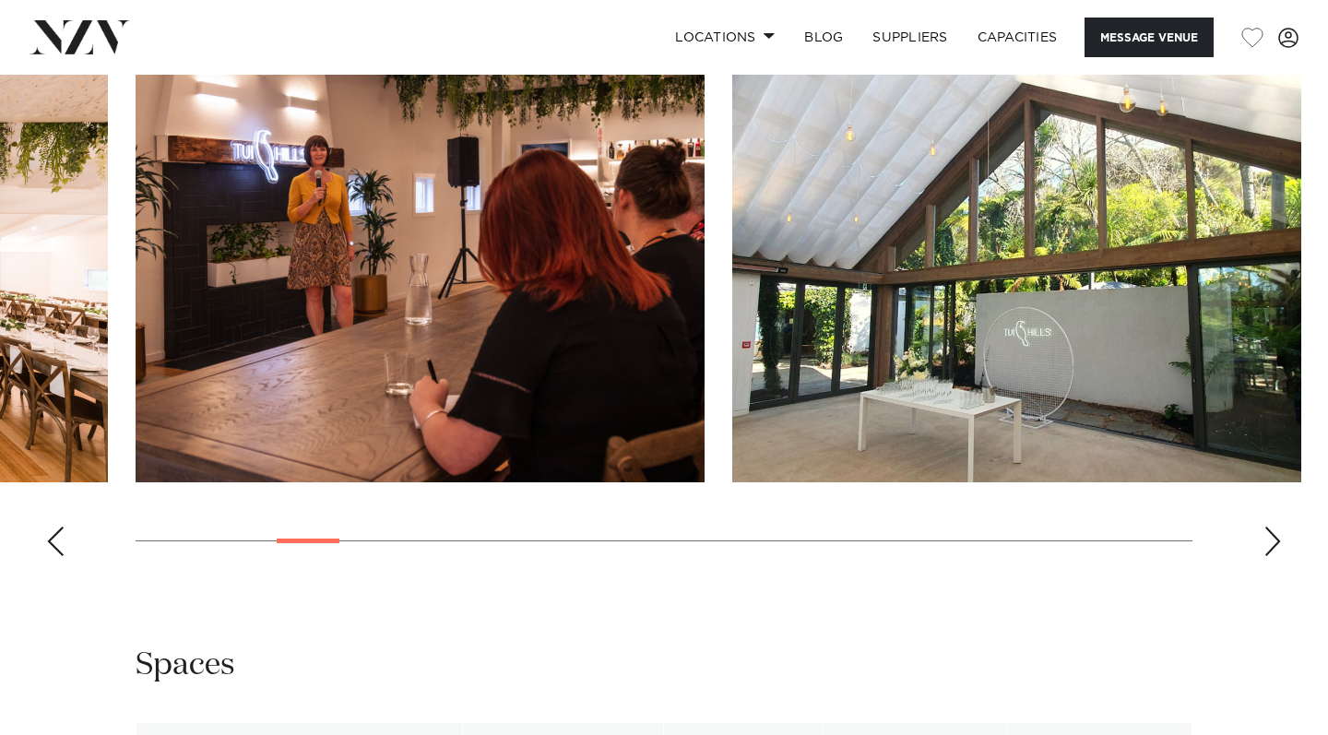
click at [1274, 527] on div "Next slide" at bounding box center [1273, 542] width 18 height 30
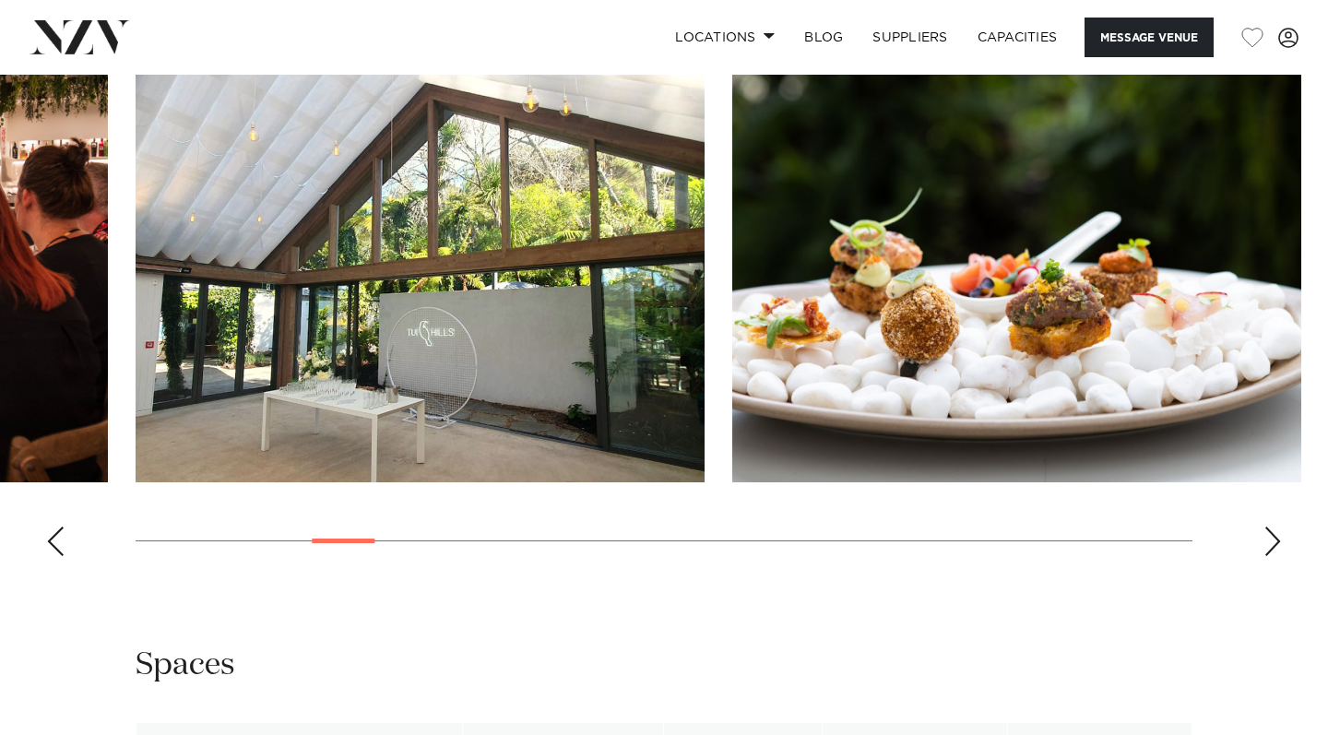
click at [1274, 527] on div "Next slide" at bounding box center [1273, 542] width 18 height 30
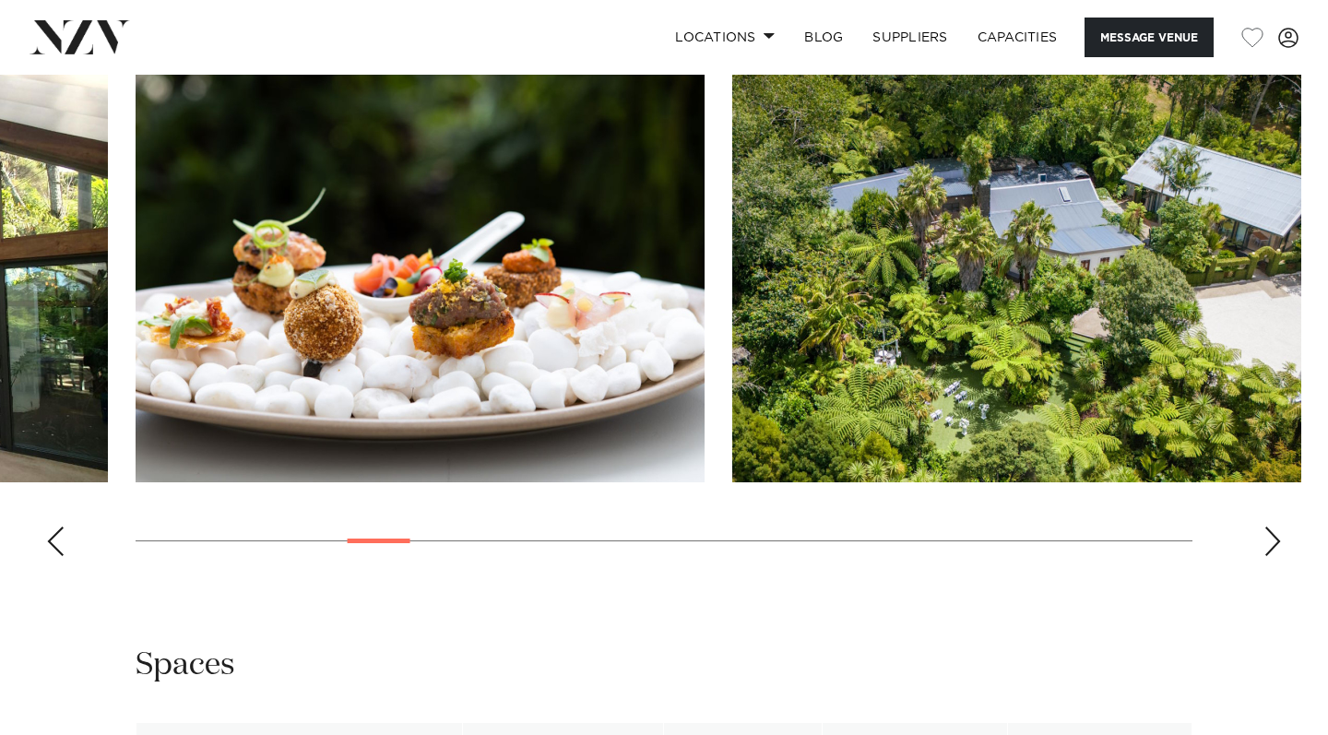
click at [1274, 527] on div "Next slide" at bounding box center [1273, 542] width 18 height 30
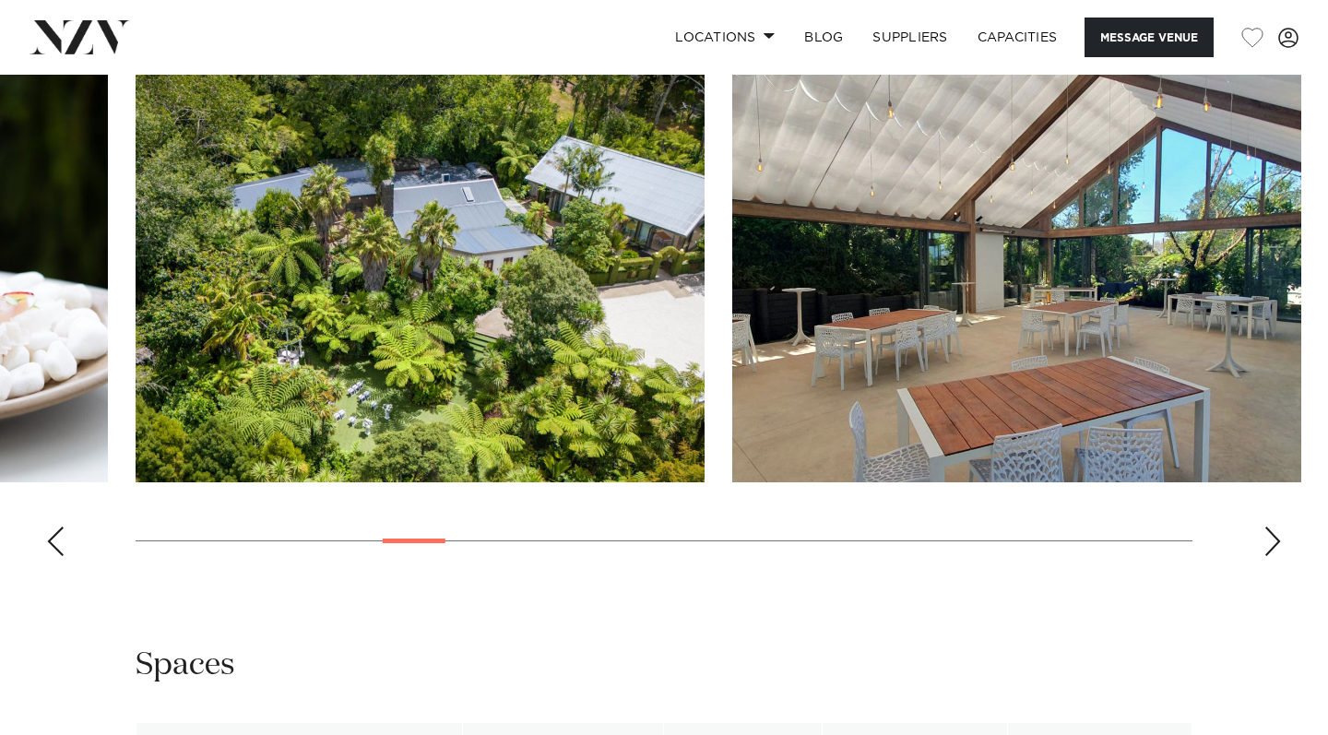
click at [1274, 527] on div "Next slide" at bounding box center [1273, 542] width 18 height 30
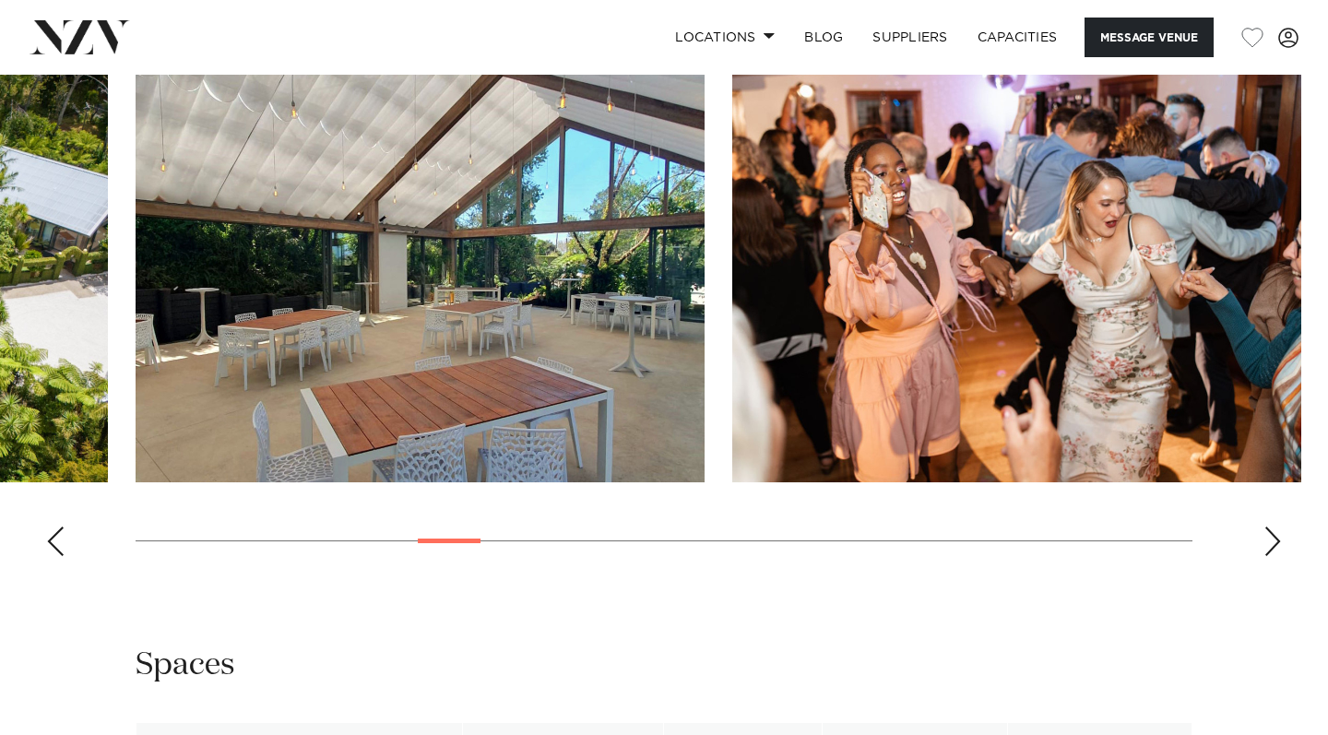
click at [1274, 527] on div "Next slide" at bounding box center [1273, 542] width 18 height 30
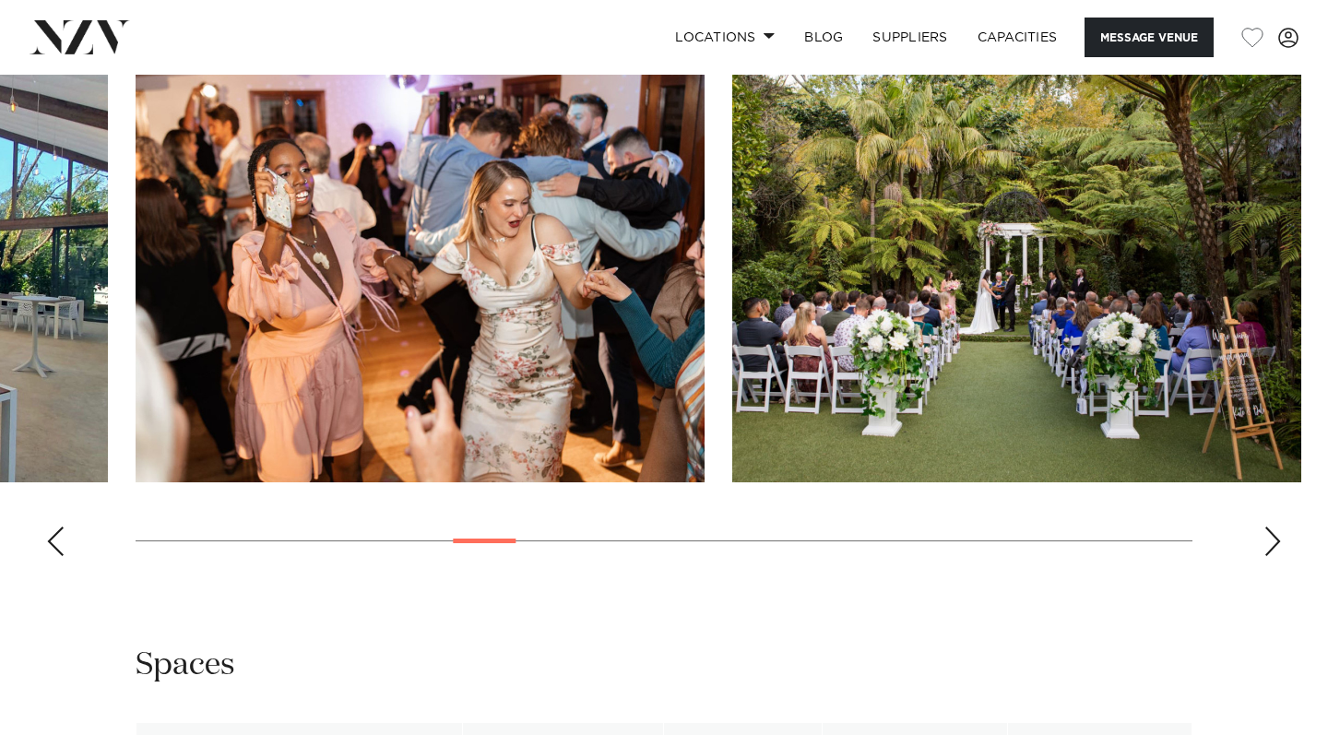
click at [1274, 527] on div "Next slide" at bounding box center [1273, 542] width 18 height 30
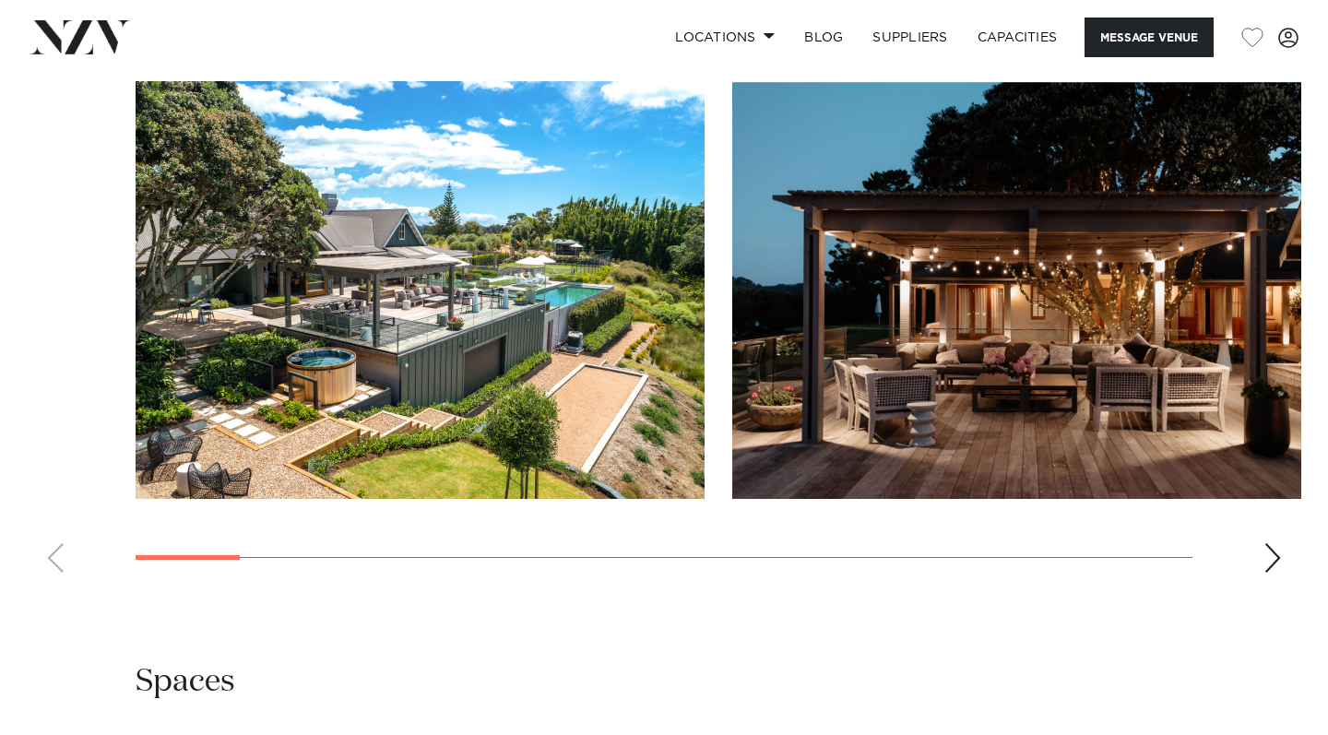
scroll to position [1927, 0]
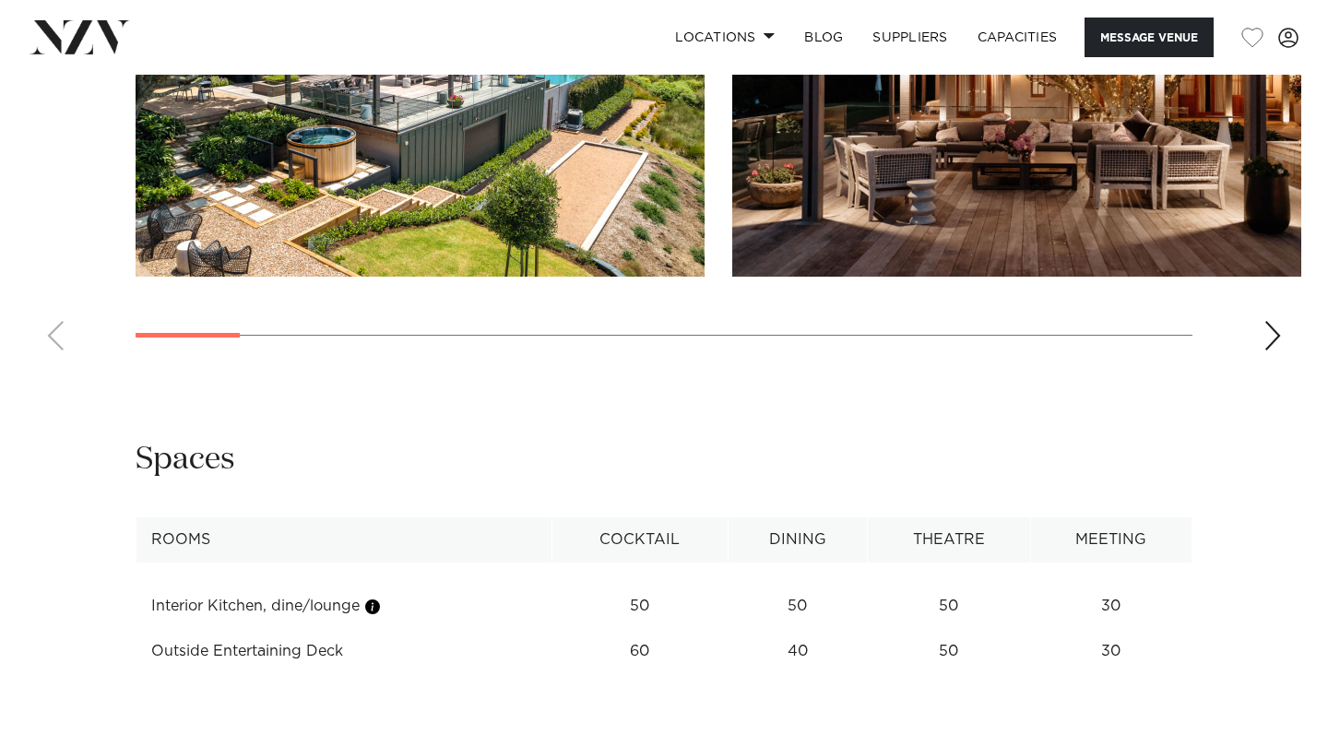
click at [1275, 340] on div "Next slide" at bounding box center [1273, 336] width 18 height 30
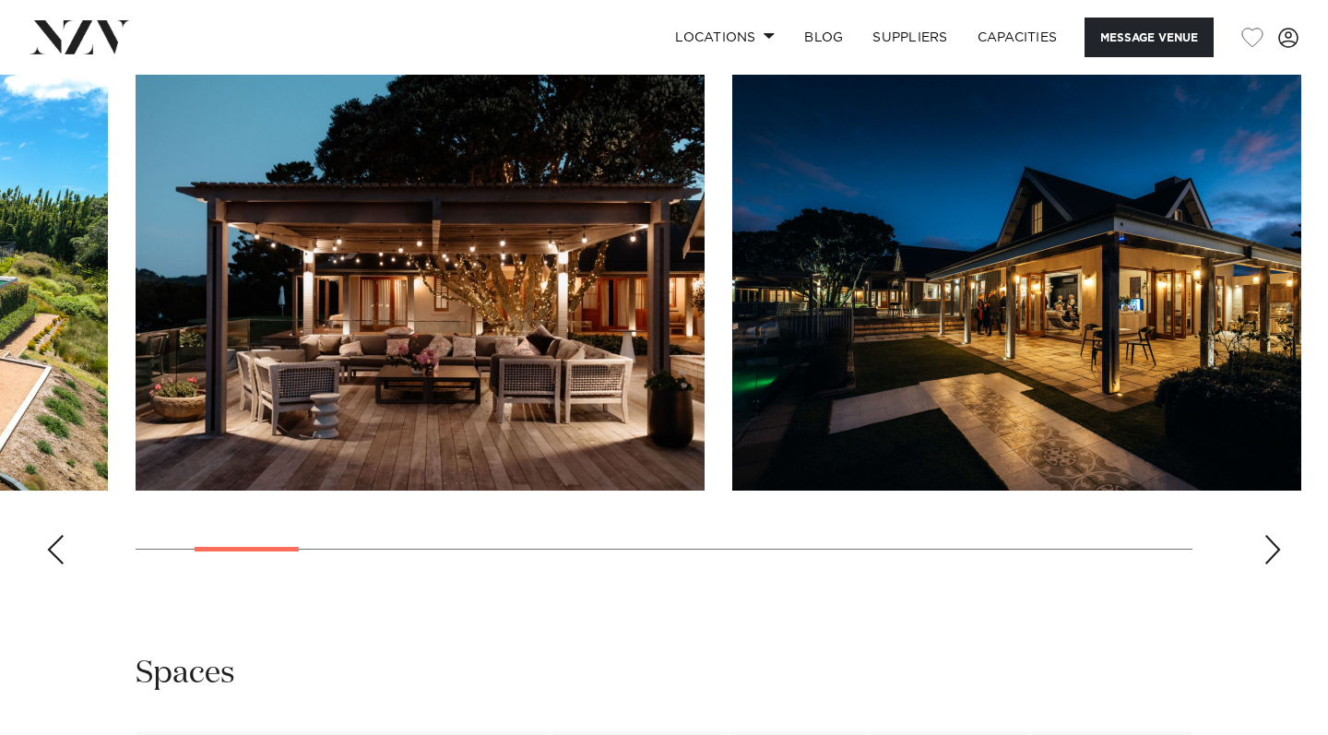
scroll to position [1705, 0]
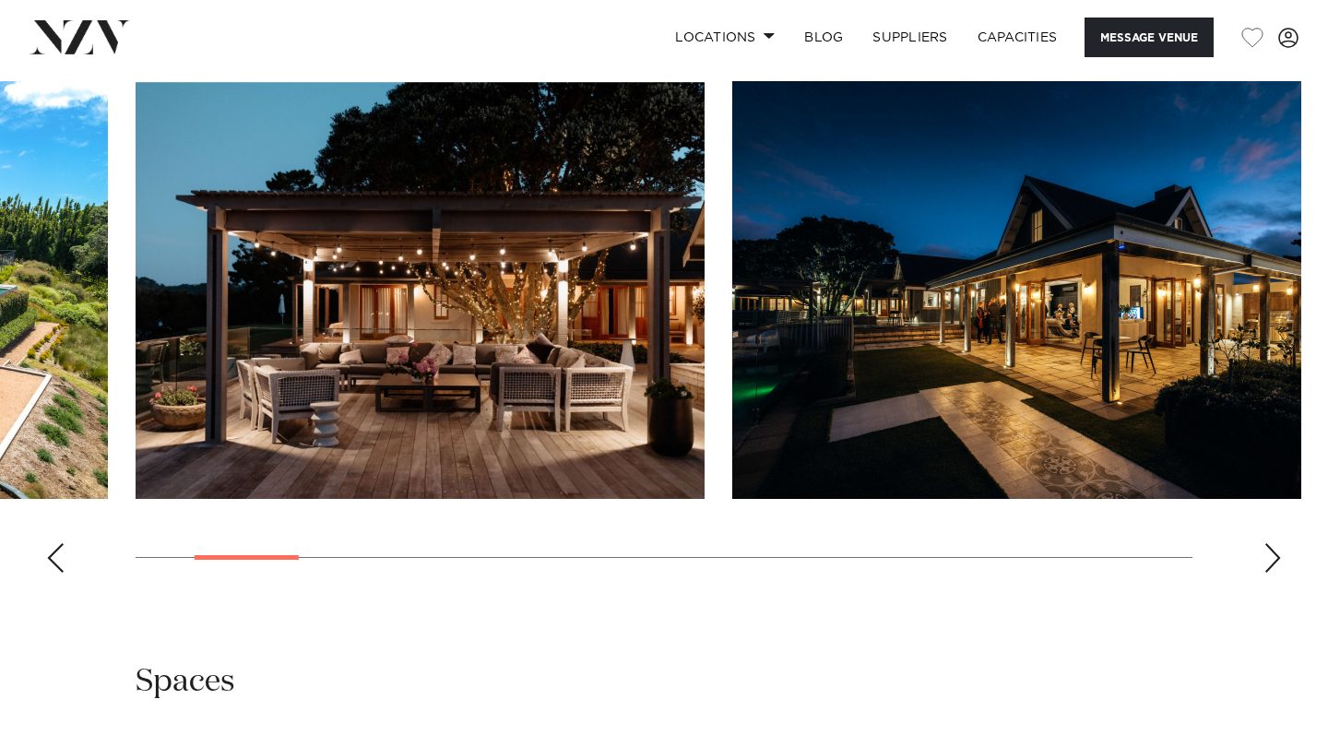
click at [1268, 558] on div "Next slide" at bounding box center [1273, 558] width 18 height 30
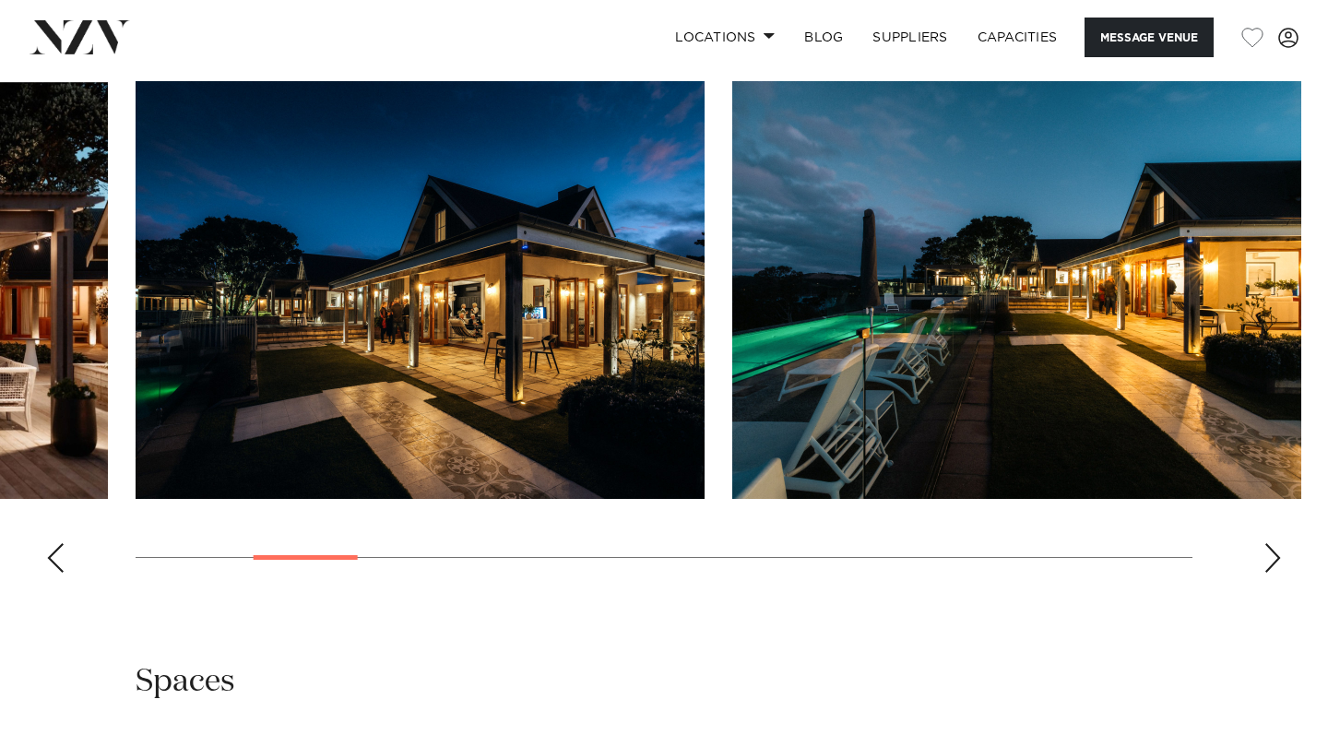
click at [1268, 558] on div "Next slide" at bounding box center [1273, 558] width 18 height 30
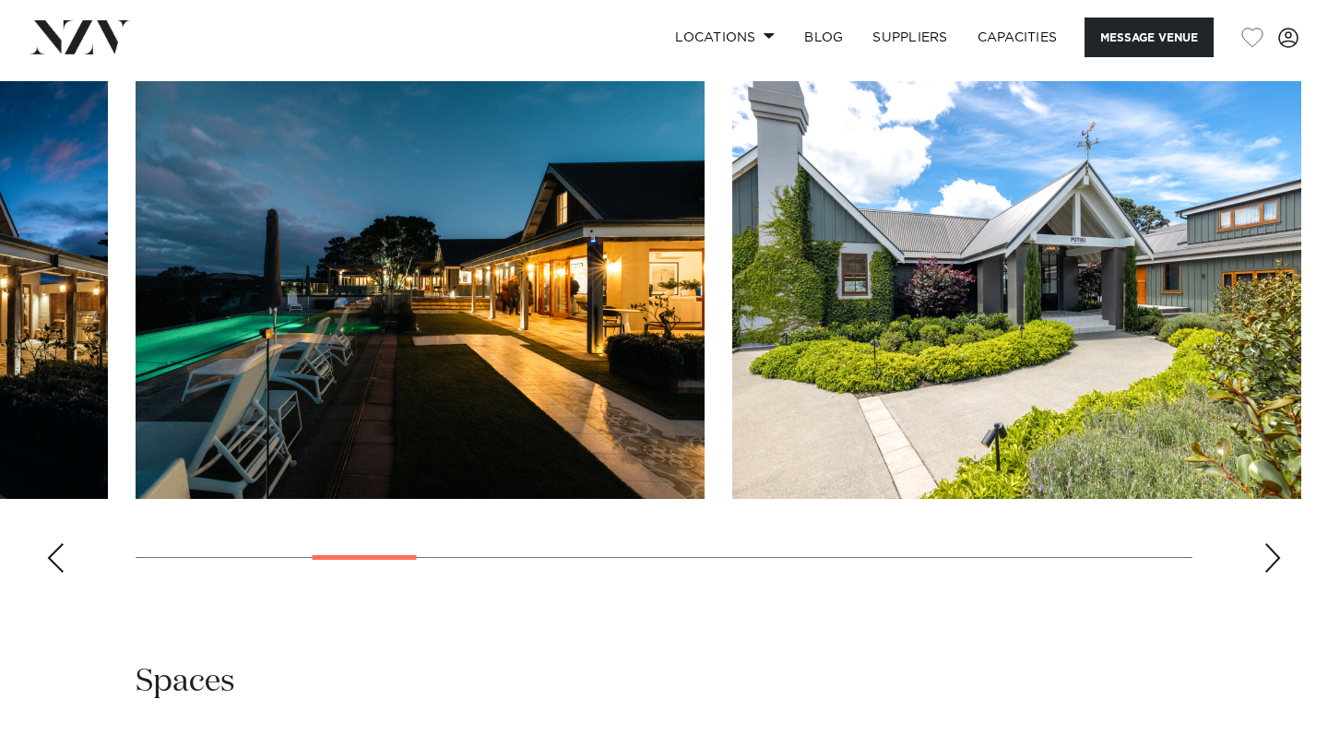
click at [1268, 556] on div "Next slide" at bounding box center [1273, 558] width 18 height 30
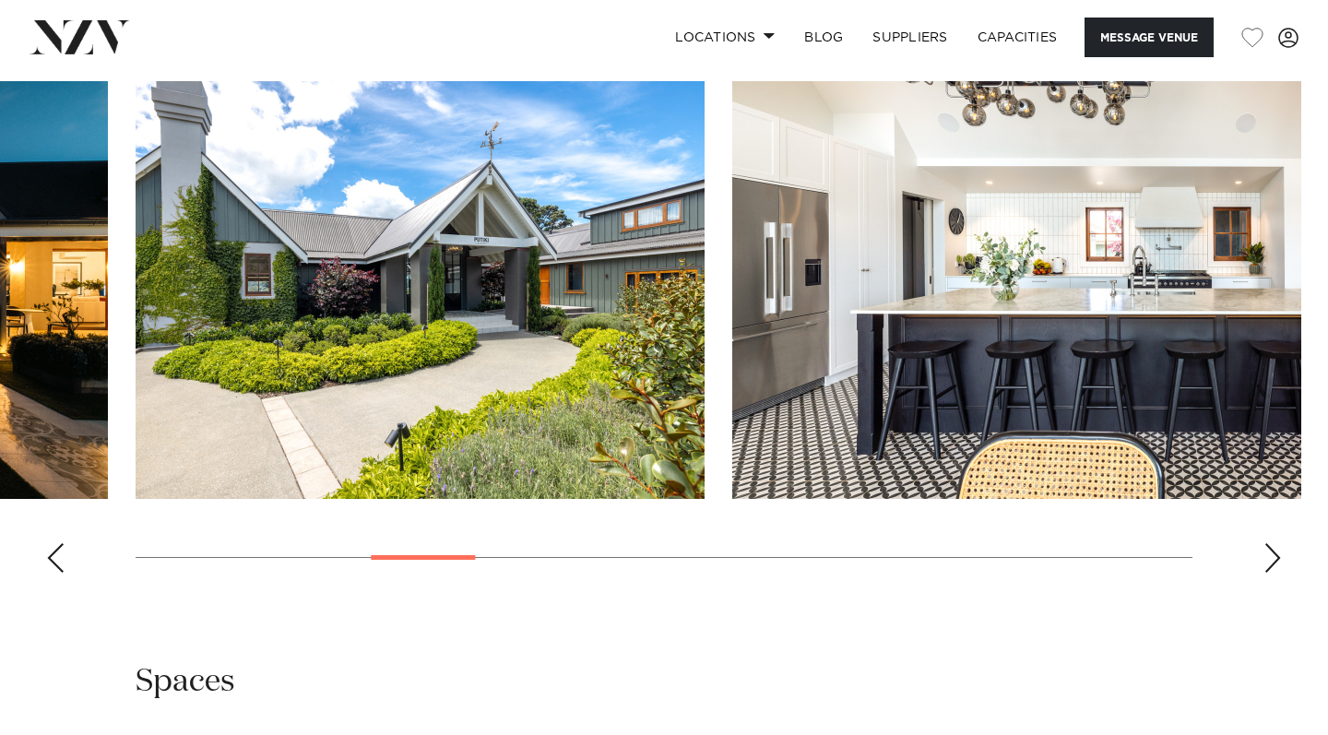
click at [1268, 556] on div "Next slide" at bounding box center [1273, 558] width 18 height 30
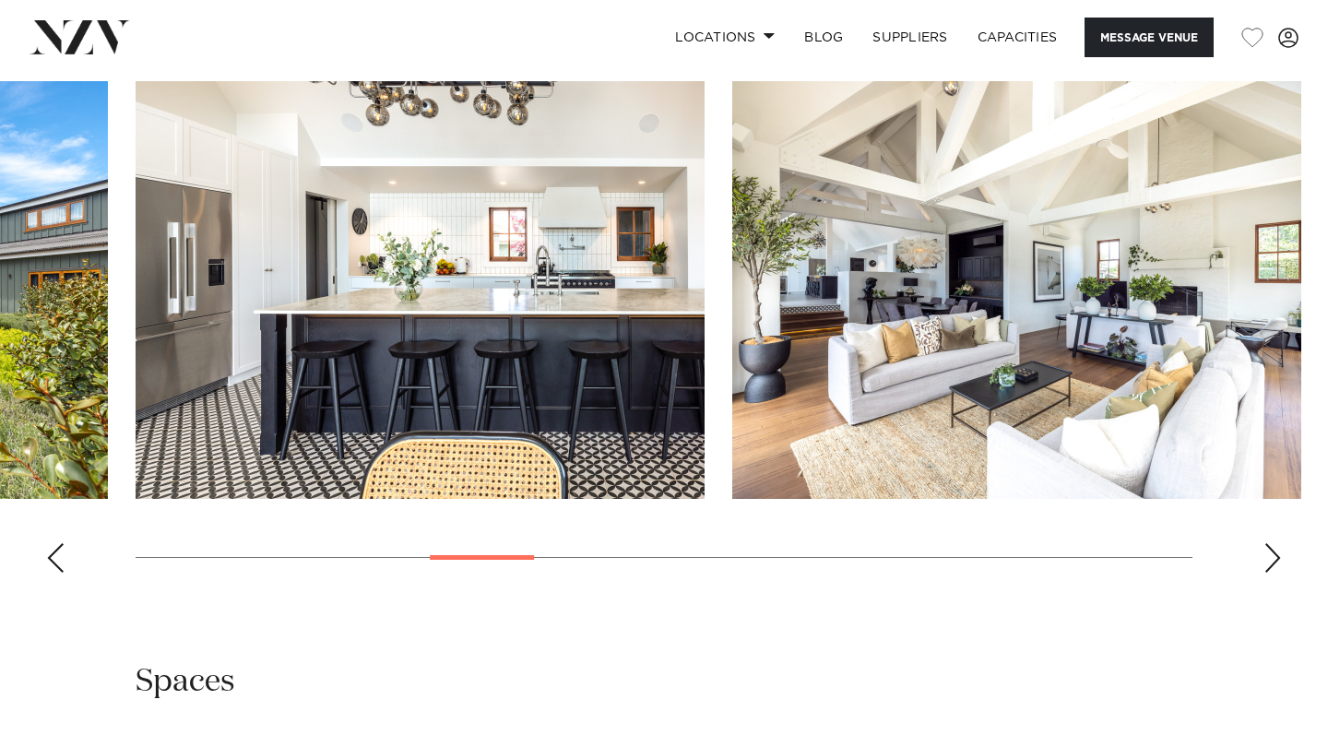
click at [1268, 556] on div "Next slide" at bounding box center [1273, 558] width 18 height 30
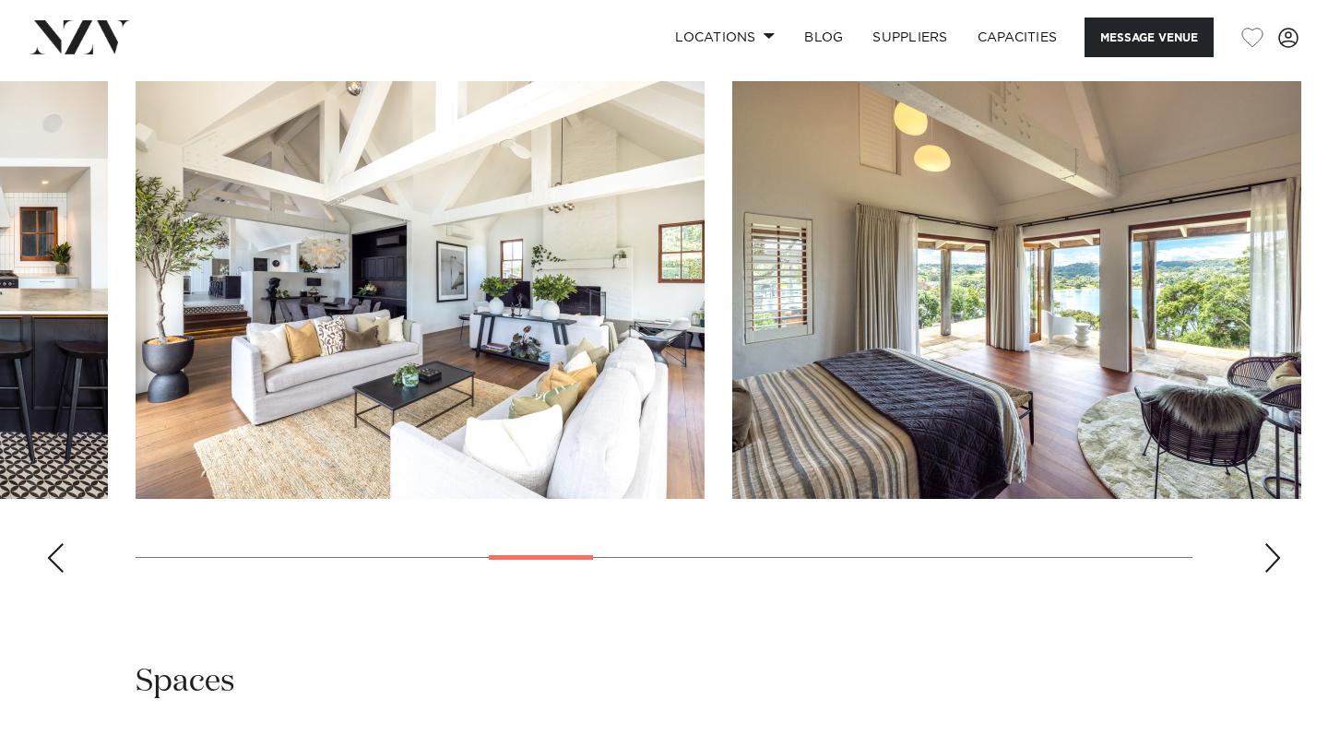
click at [1267, 553] on div "Next slide" at bounding box center [1273, 558] width 18 height 30
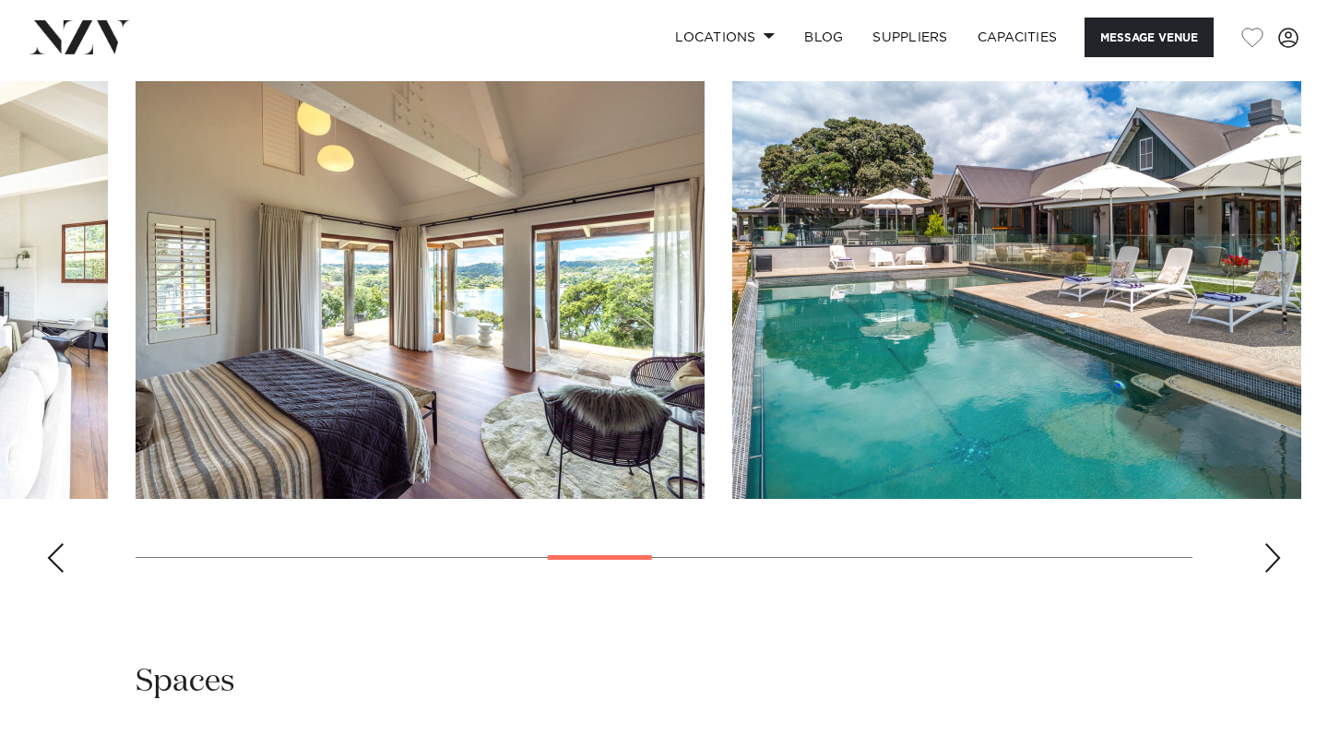
click at [1267, 553] on div "Next slide" at bounding box center [1273, 558] width 18 height 30
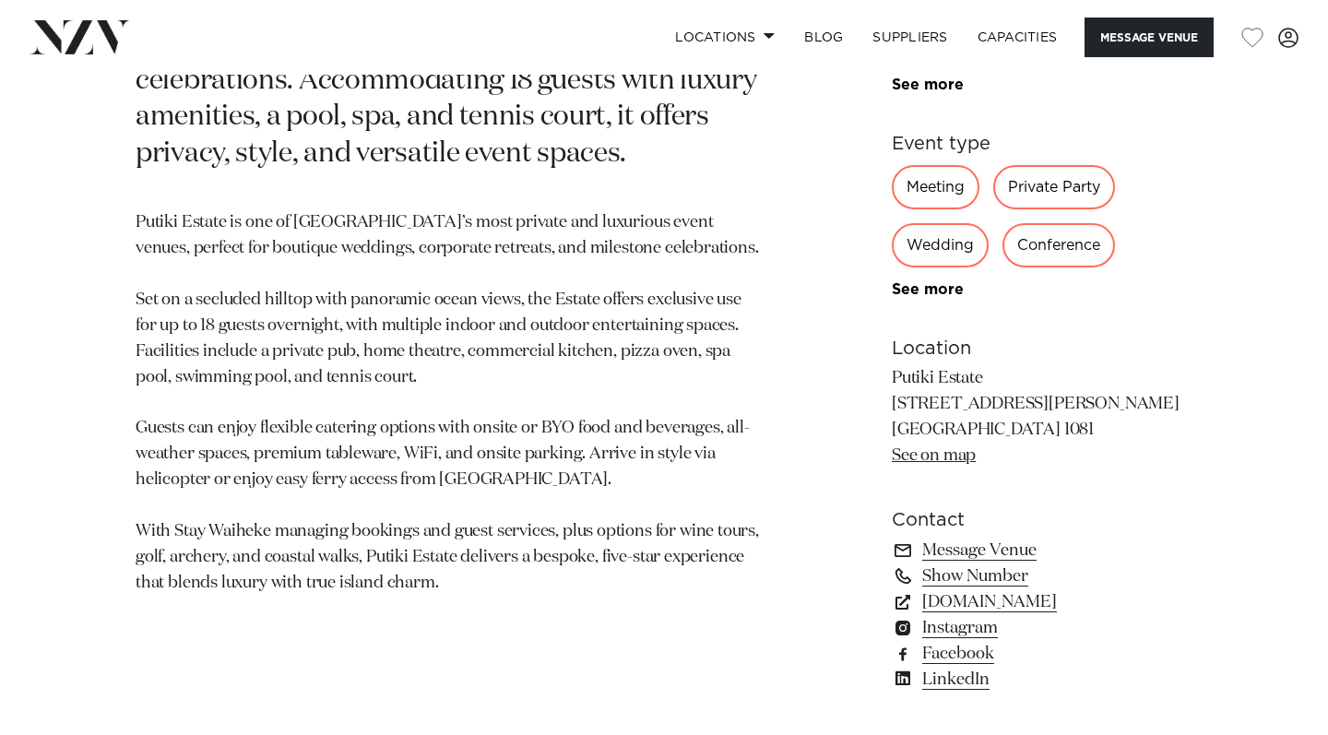
scroll to position [862, 0]
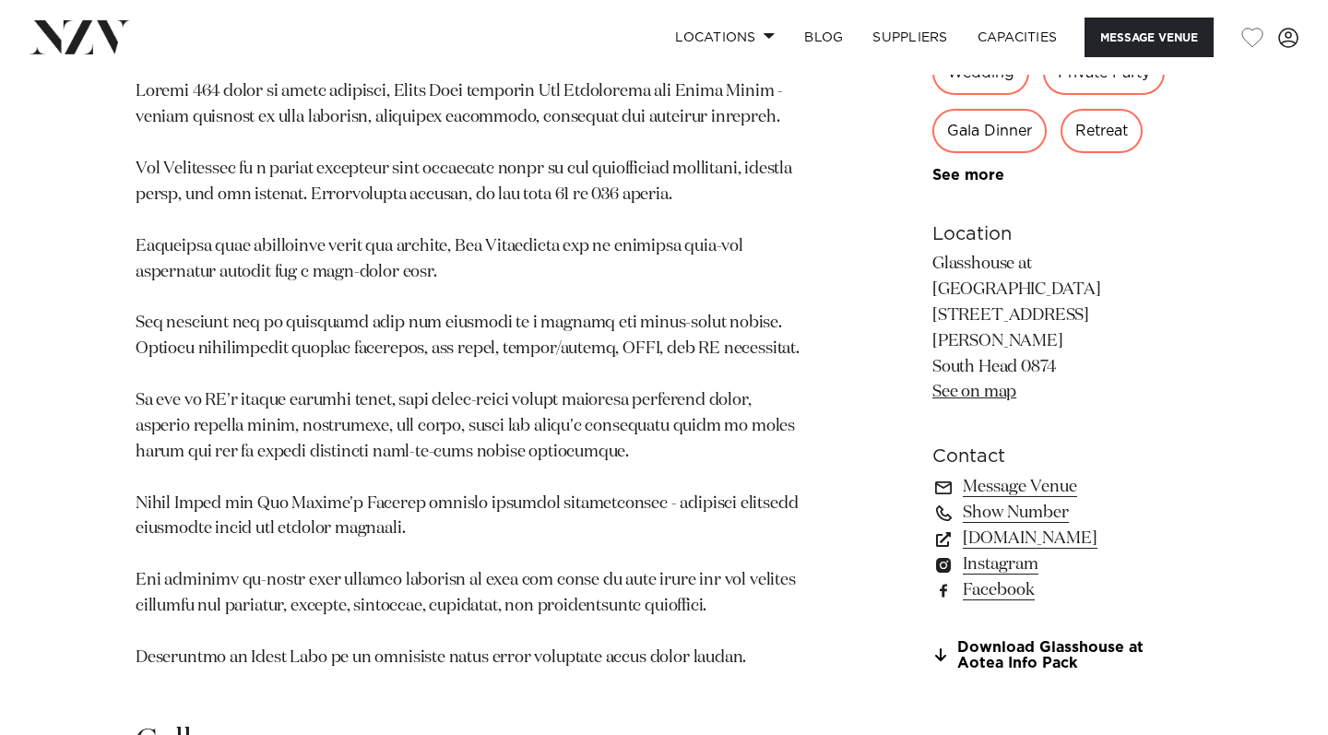
scroll to position [1108, 0]
